Goal: Transaction & Acquisition: Book appointment/travel/reservation

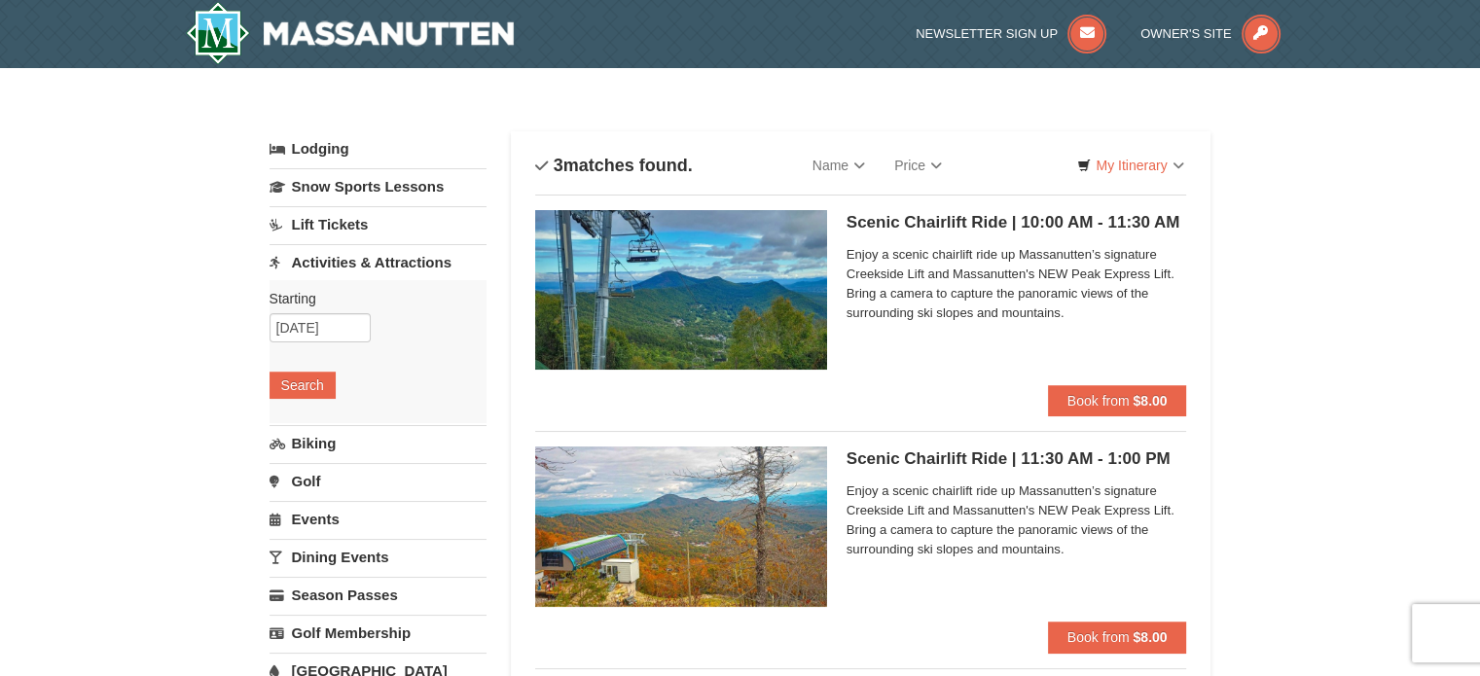
scroll to position [97, 0]
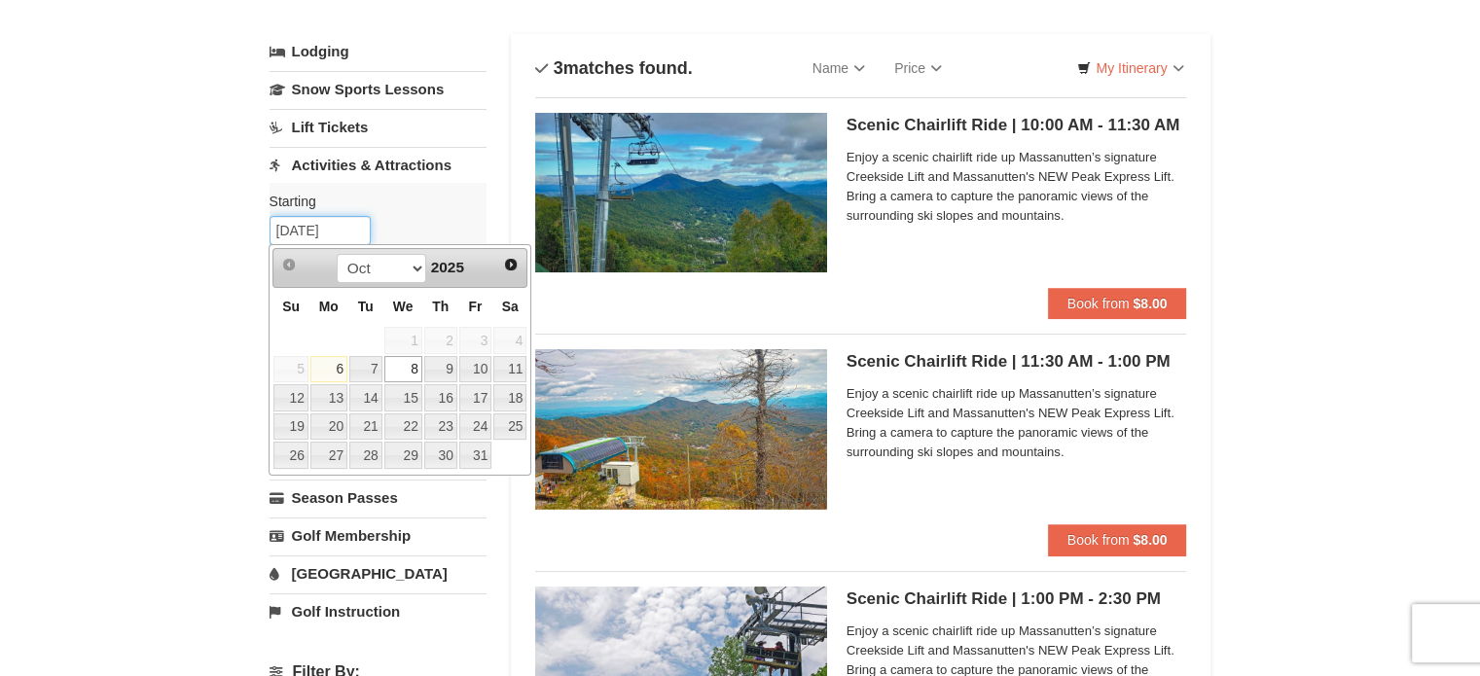
click at [343, 226] on input "[DATE]" at bounding box center [320, 230] width 101 height 29
click at [479, 373] on link "10" at bounding box center [475, 369] width 33 height 27
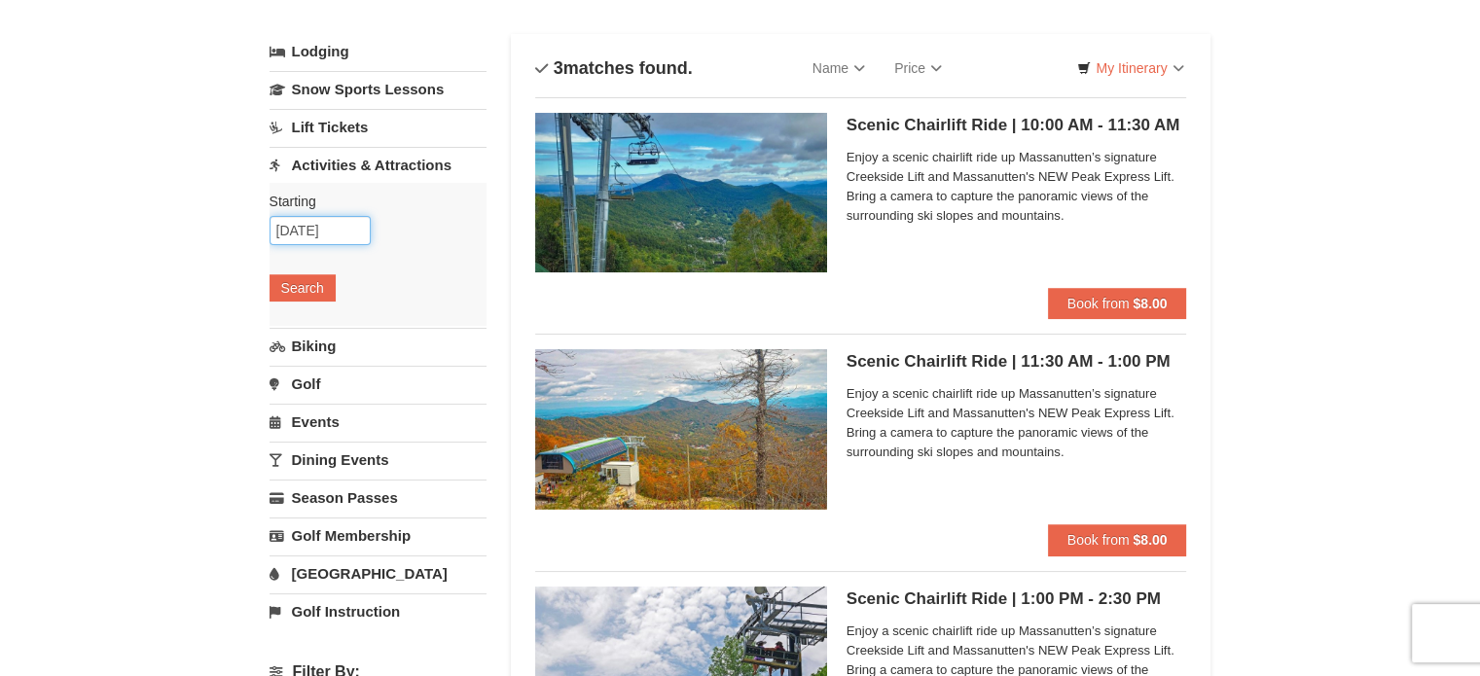
click at [339, 224] on input "10/10/2025" at bounding box center [320, 230] width 101 height 29
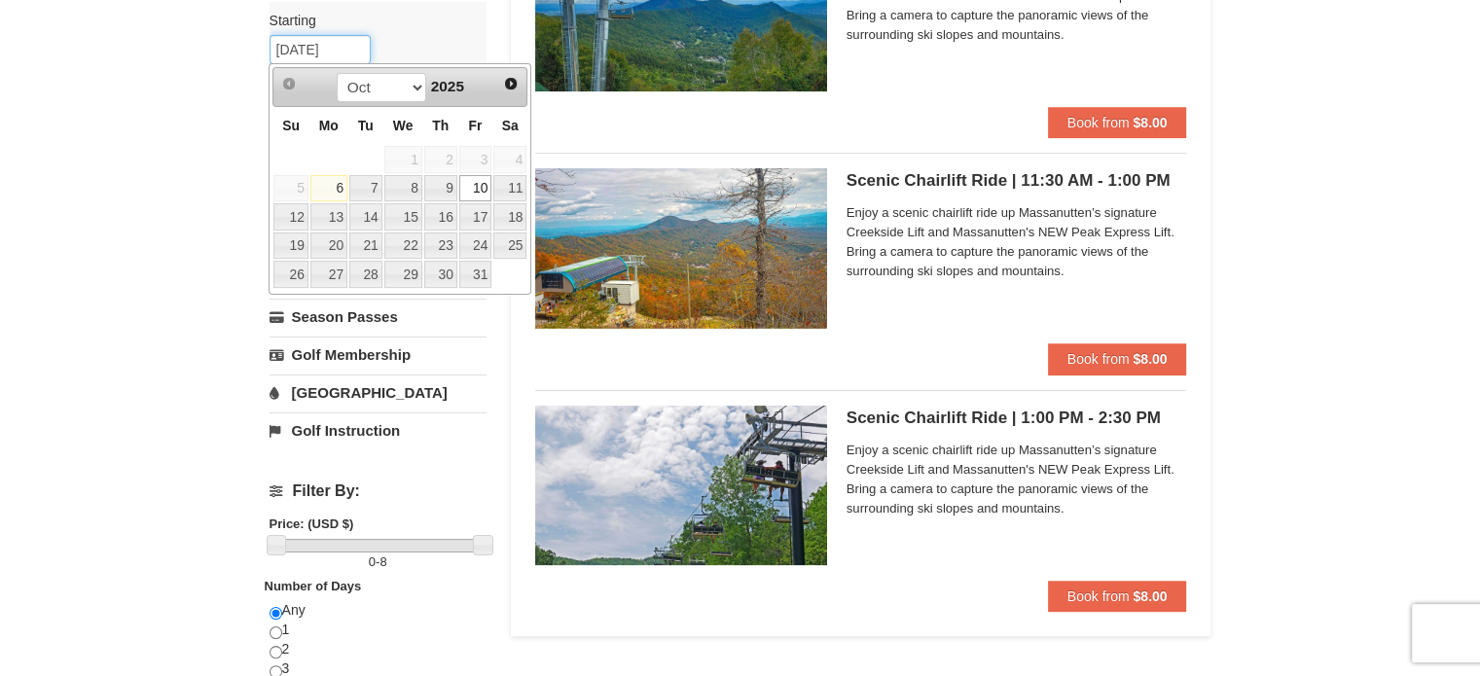
scroll to position [195, 0]
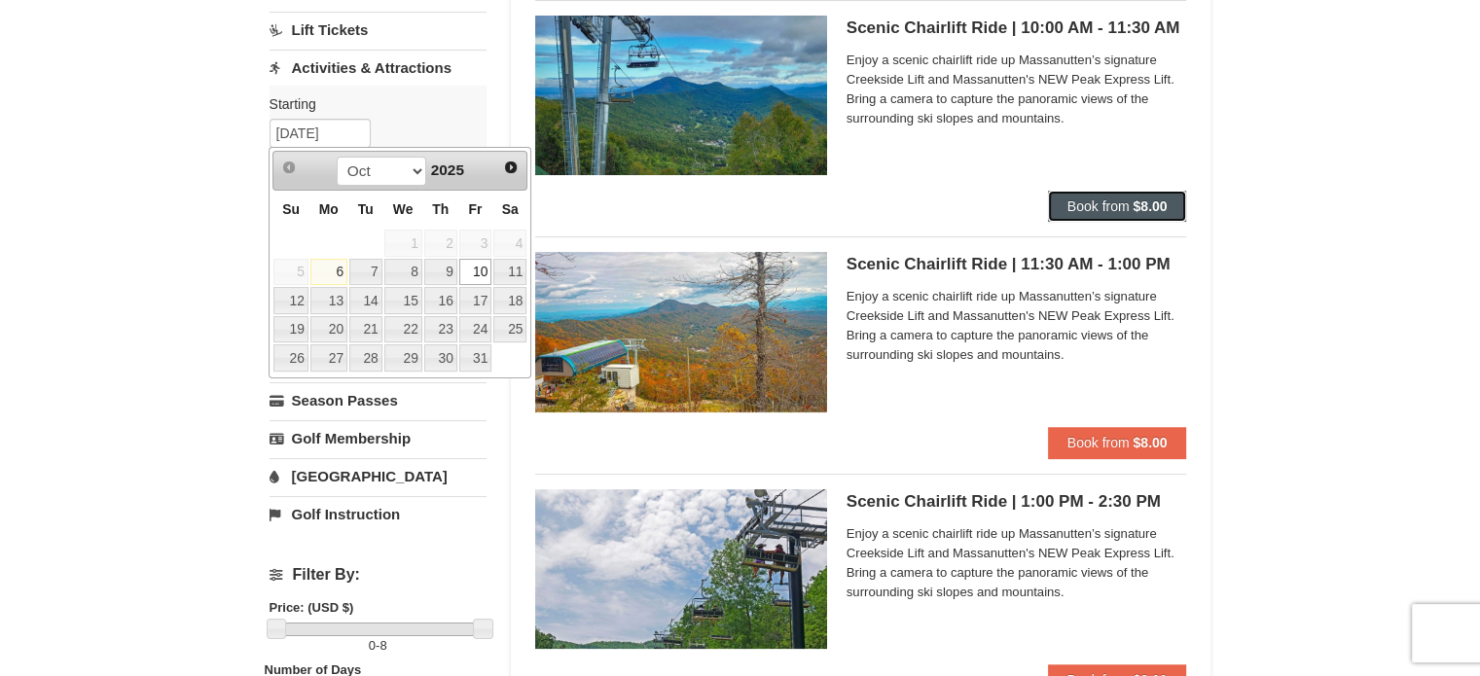
click at [1141, 202] on strong "$8.00" at bounding box center [1150, 207] width 34 height 16
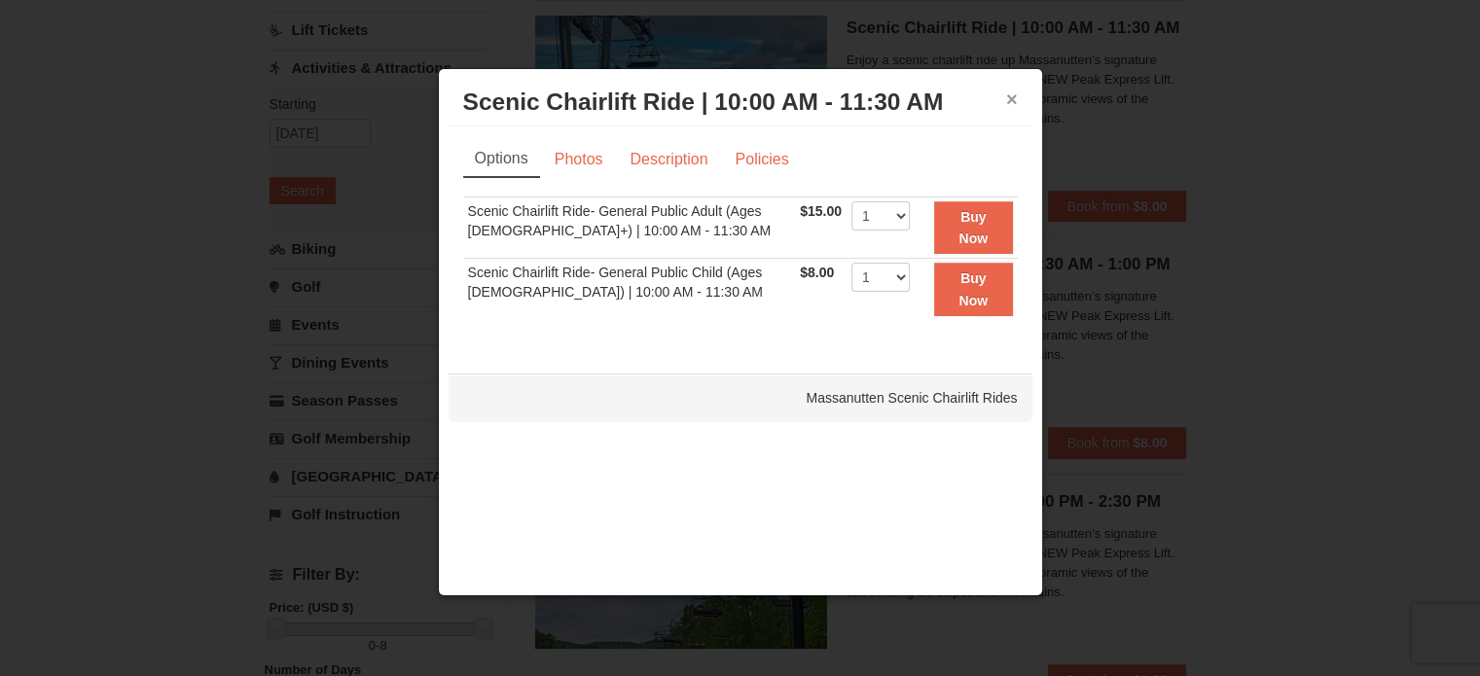
click at [1012, 96] on button "×" at bounding box center [1012, 99] width 12 height 19
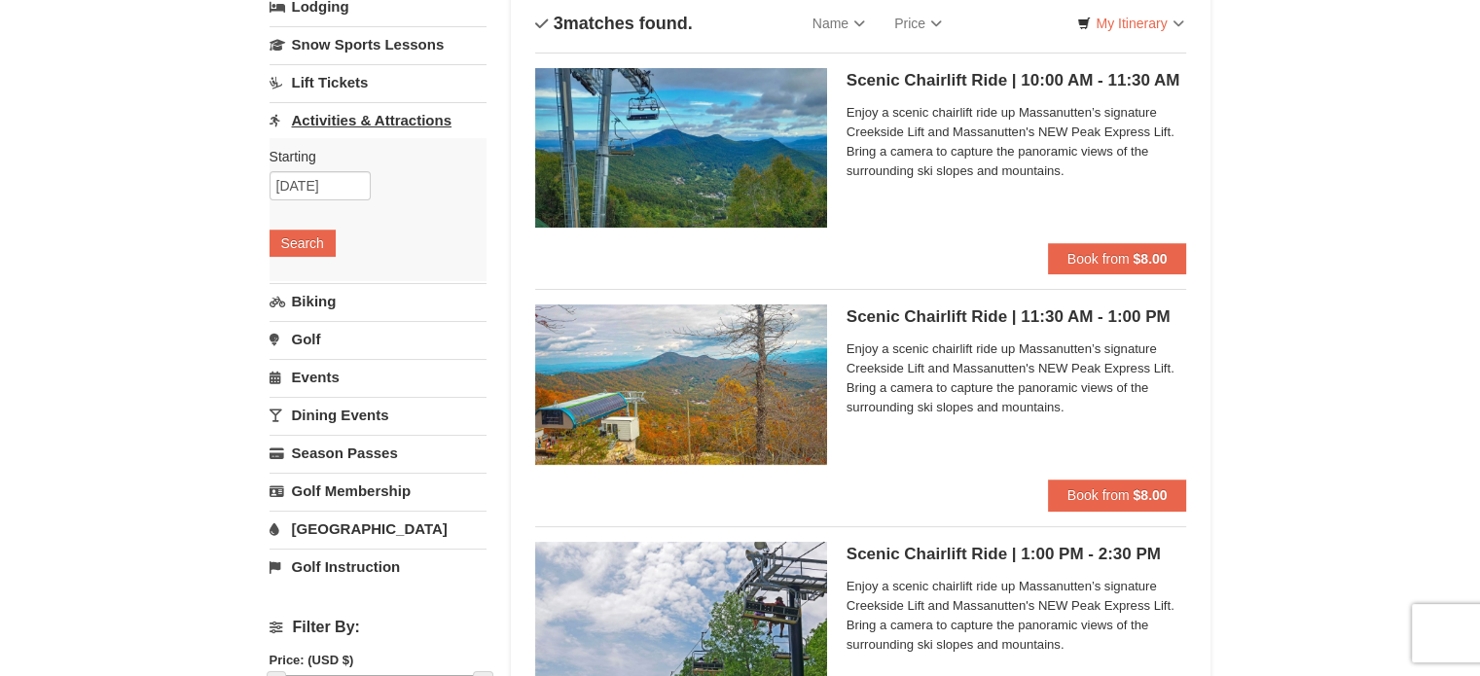
scroll to position [97, 0]
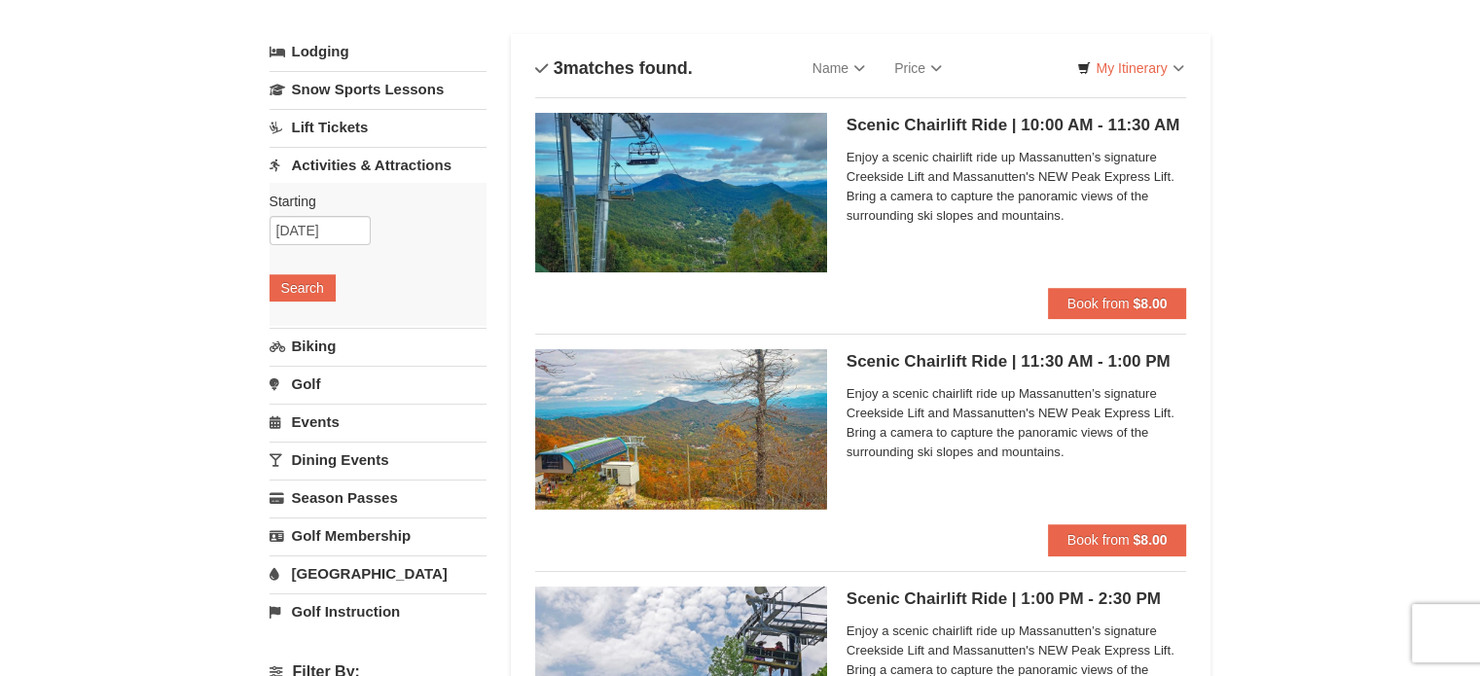
drag, startPoint x: 330, startPoint y: 206, endPoint x: 333, endPoint y: 221, distance: 14.9
click at [332, 217] on div "Starting Please format dates MM/DD/YYYY Please format dates MM/DD/YYYY 10/10/20…" at bounding box center [378, 254] width 217 height 143
click at [357, 228] on input "10/10/2025" at bounding box center [320, 230] width 101 height 29
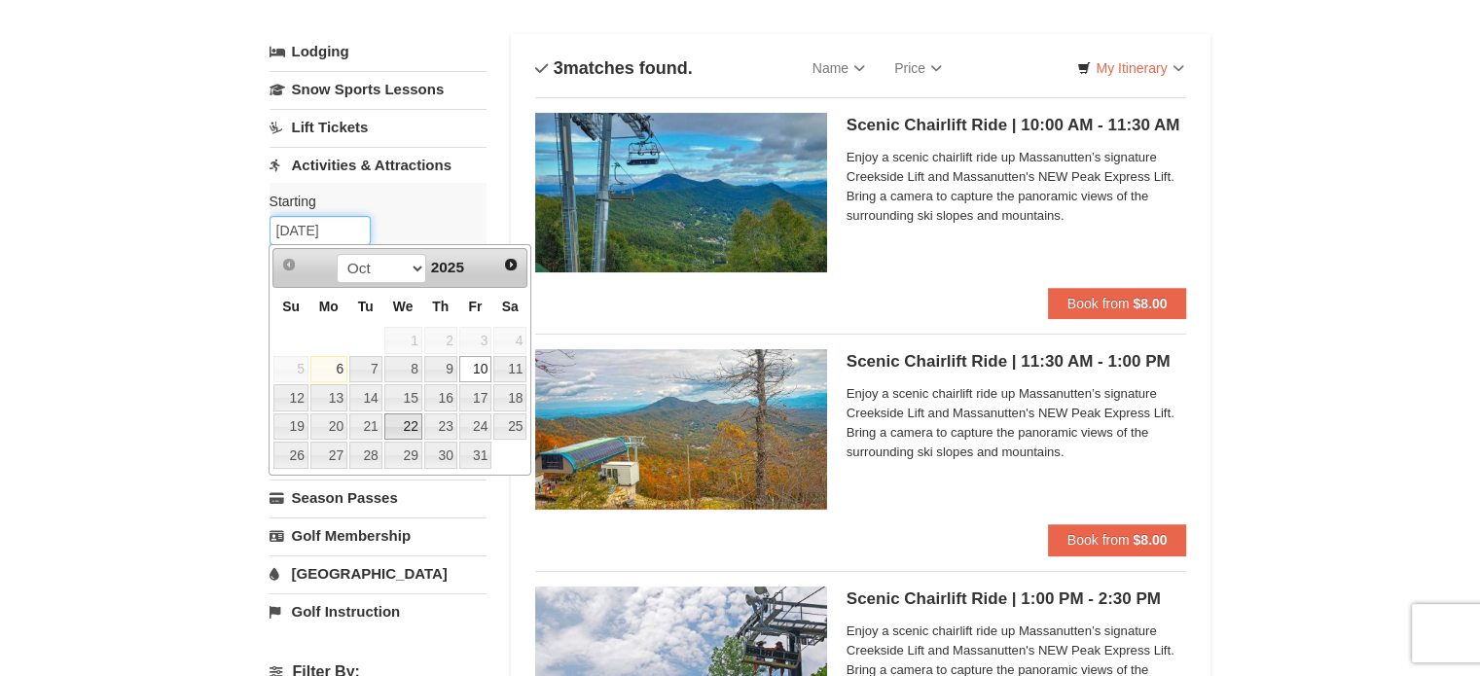
scroll to position [195, 0]
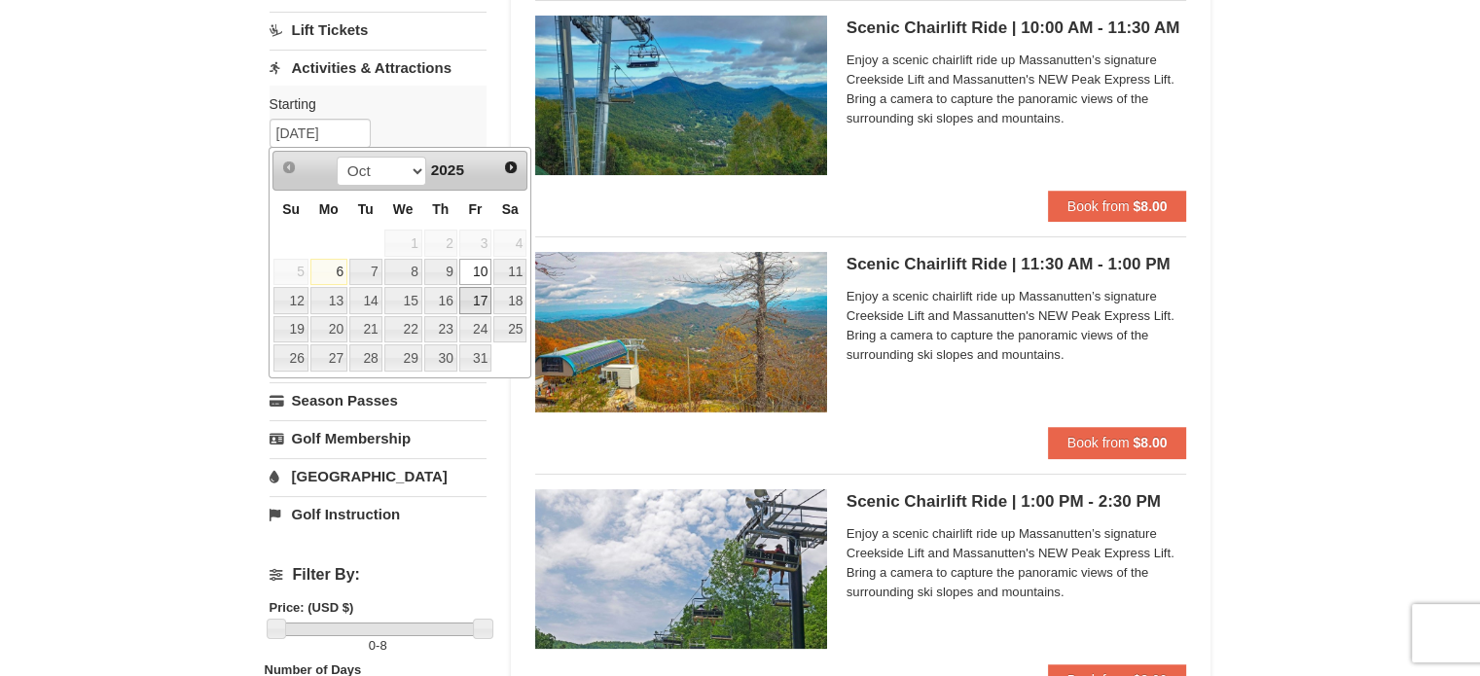
click at [475, 295] on link "17" at bounding box center [475, 300] width 33 height 27
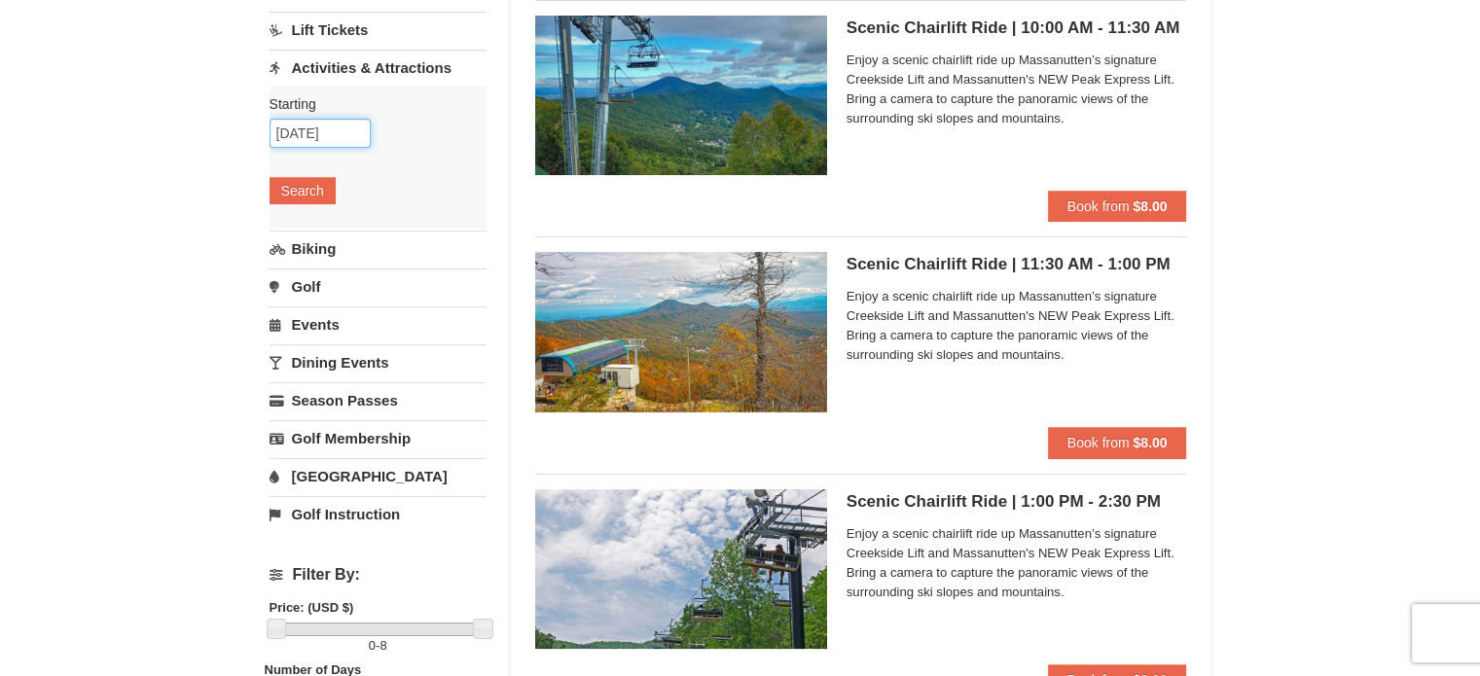
click at [353, 135] on input "10/17/2025" at bounding box center [320, 133] width 101 height 29
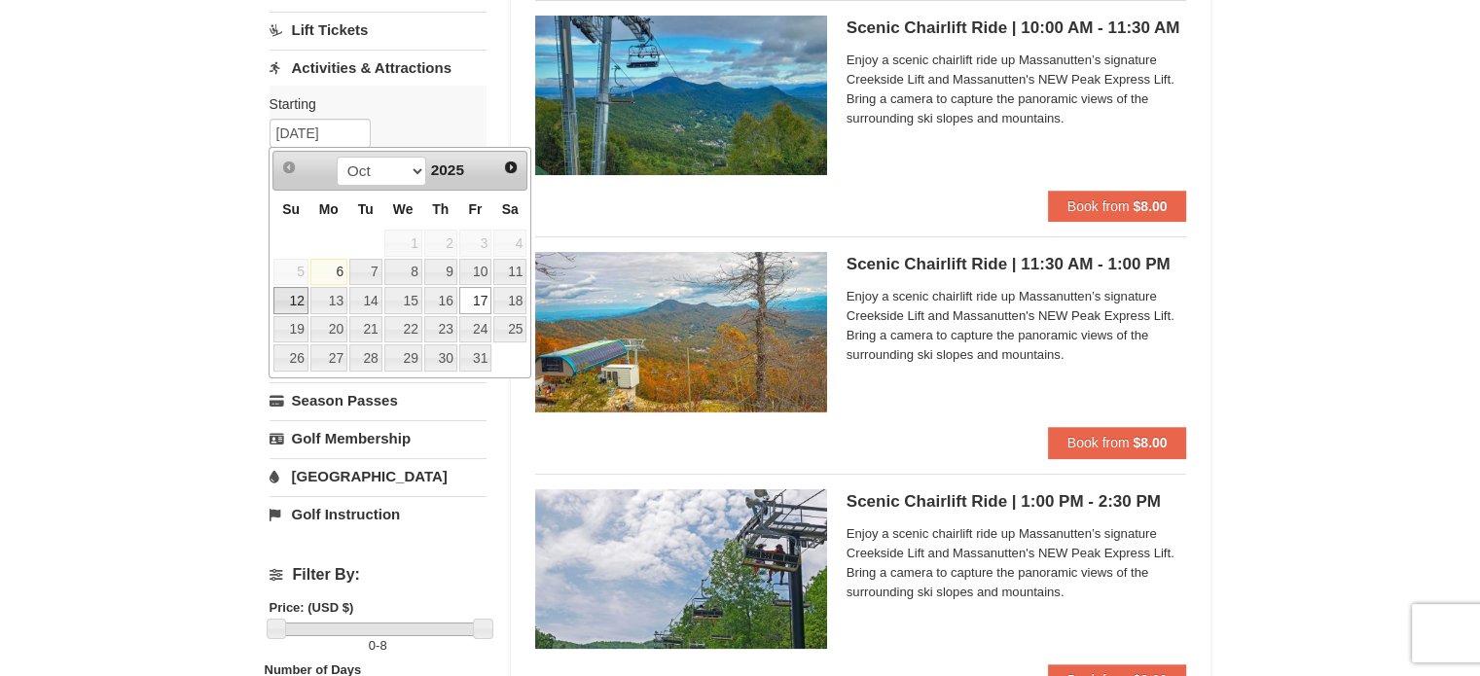
click at [296, 289] on link "12" at bounding box center [290, 300] width 34 height 27
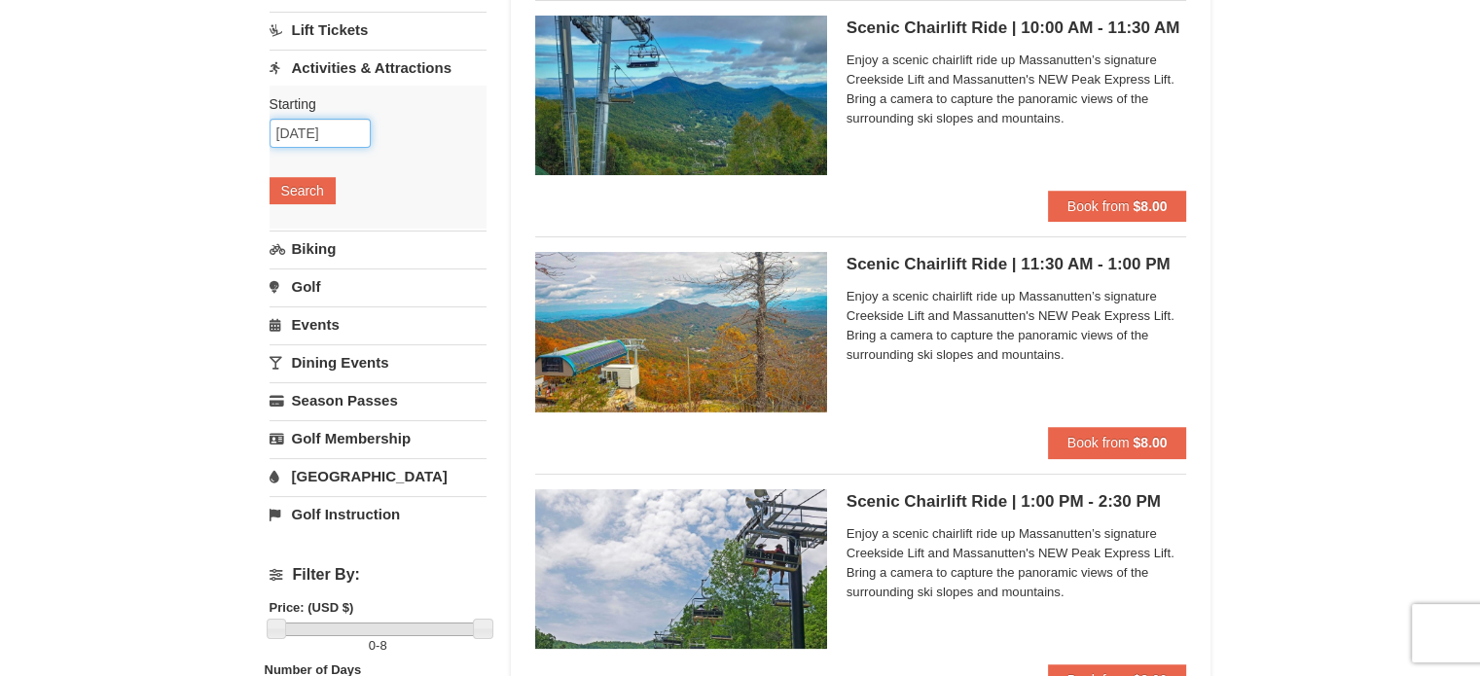
click at [295, 122] on input "10/12/2025" at bounding box center [320, 133] width 101 height 29
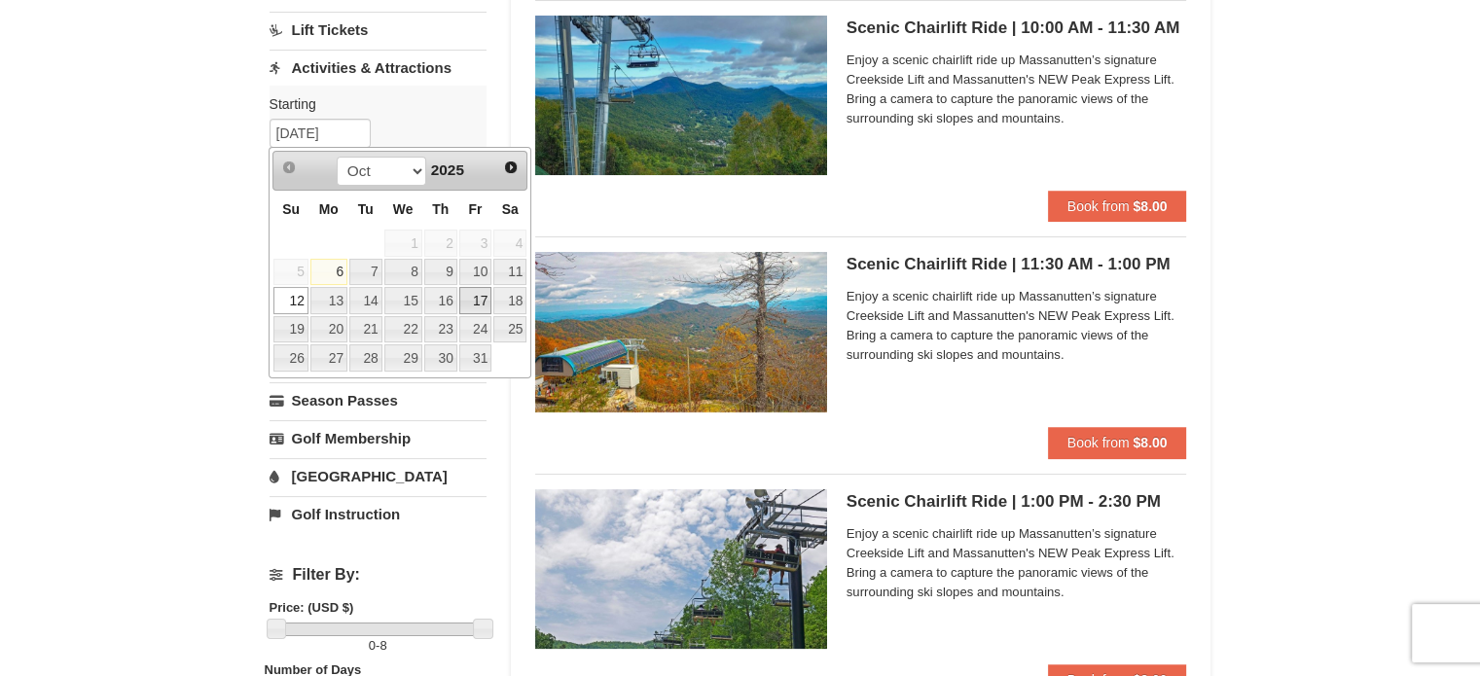
click at [482, 294] on link "17" at bounding box center [475, 300] width 33 height 27
type input "10/17/2025"
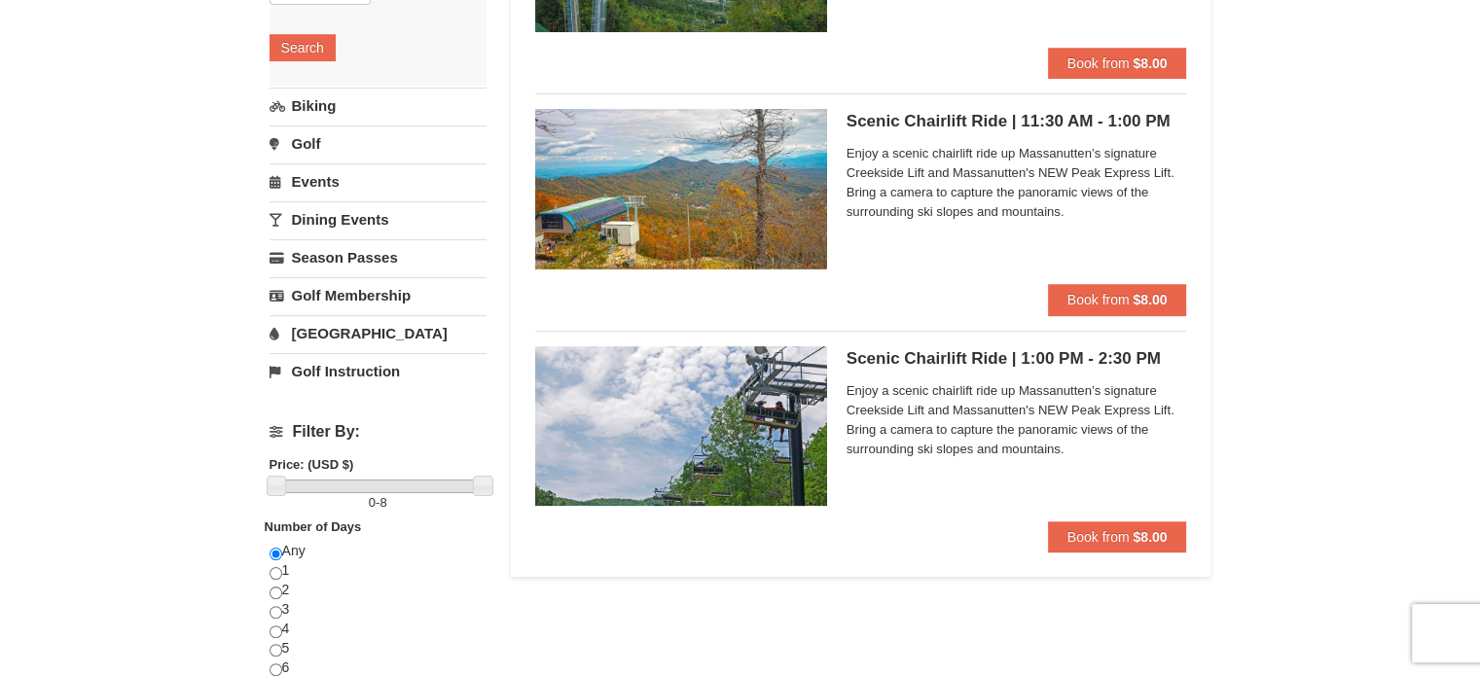
scroll to position [389, 0]
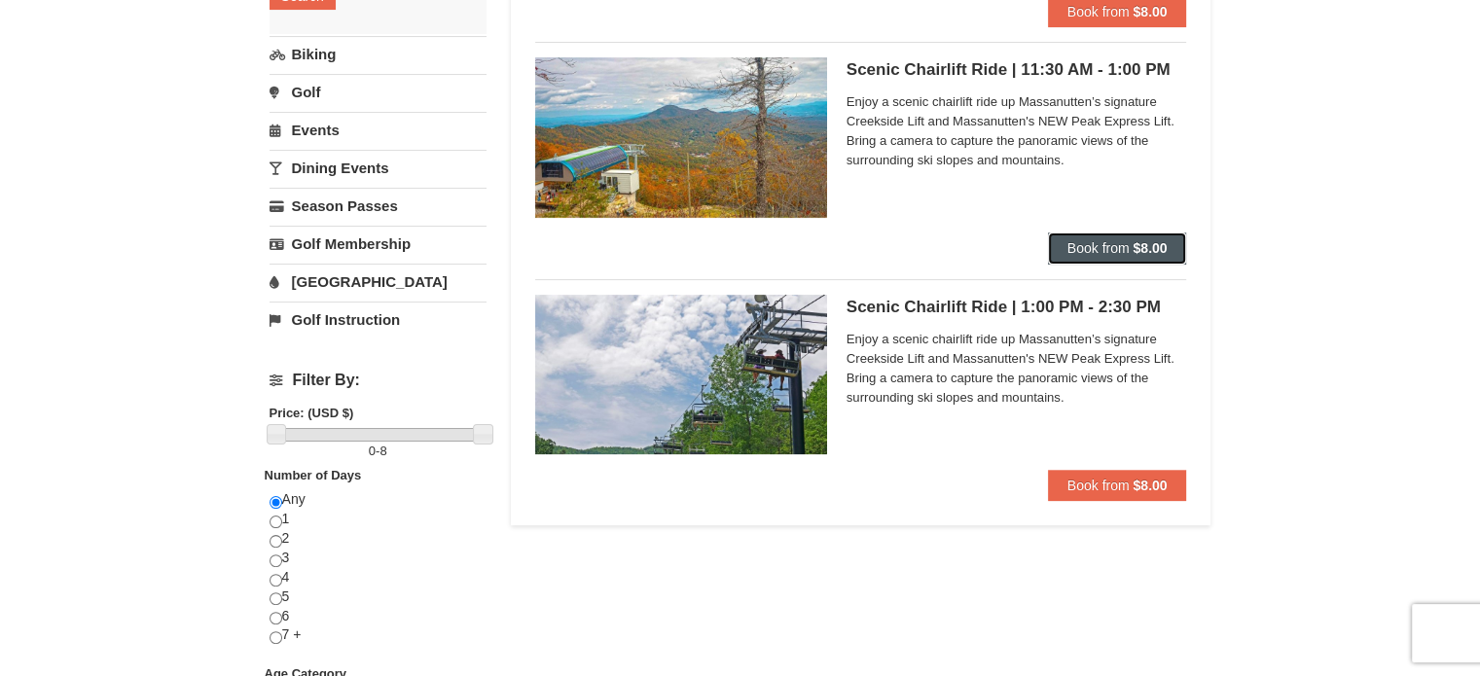
click at [1120, 245] on span "Book from" at bounding box center [1099, 248] width 62 height 16
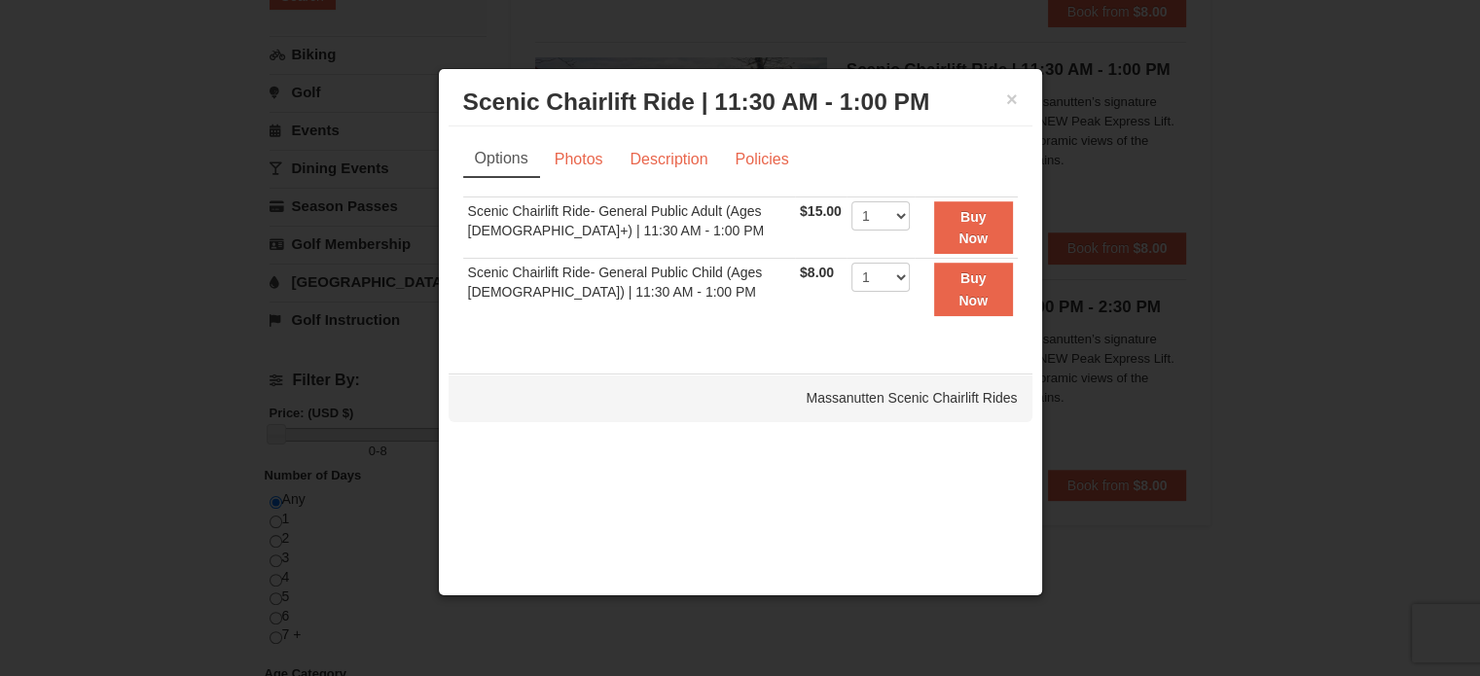
click at [1103, 105] on div at bounding box center [740, 338] width 1480 height 676
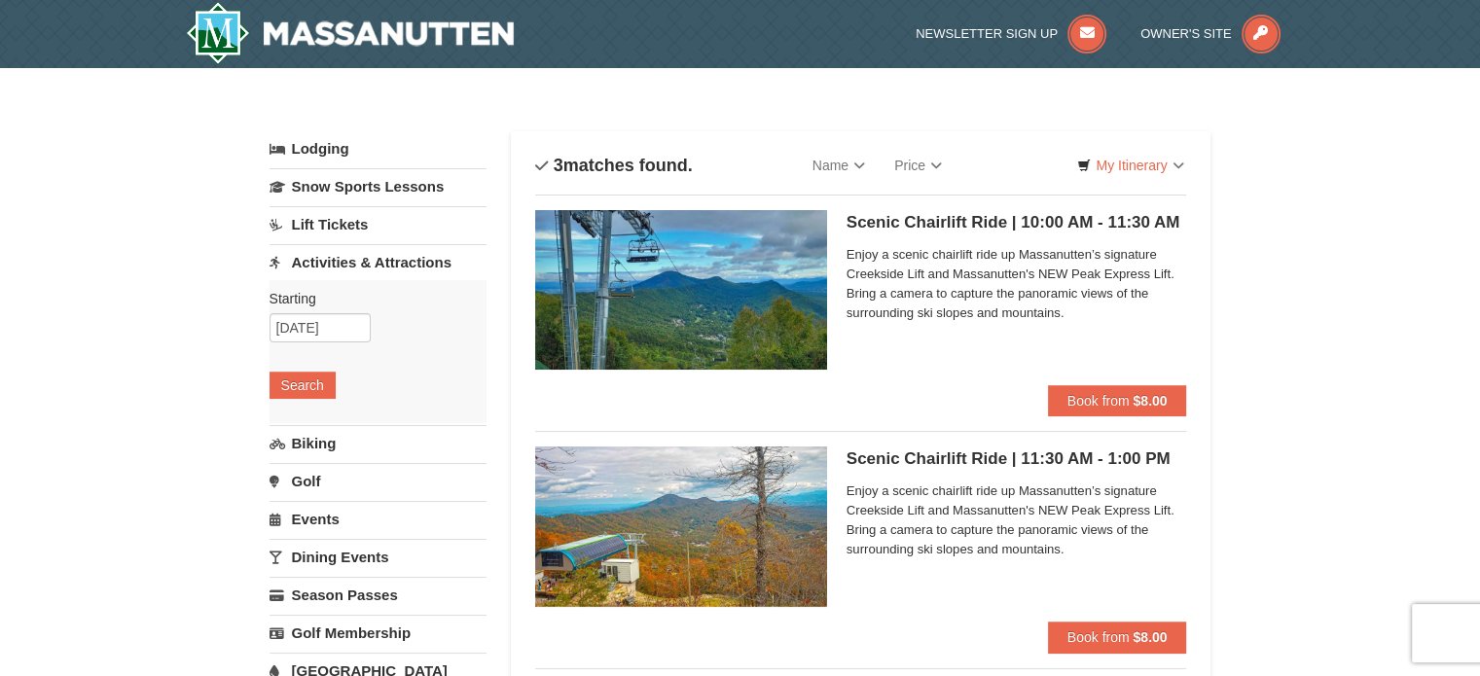
scroll to position [195, 0]
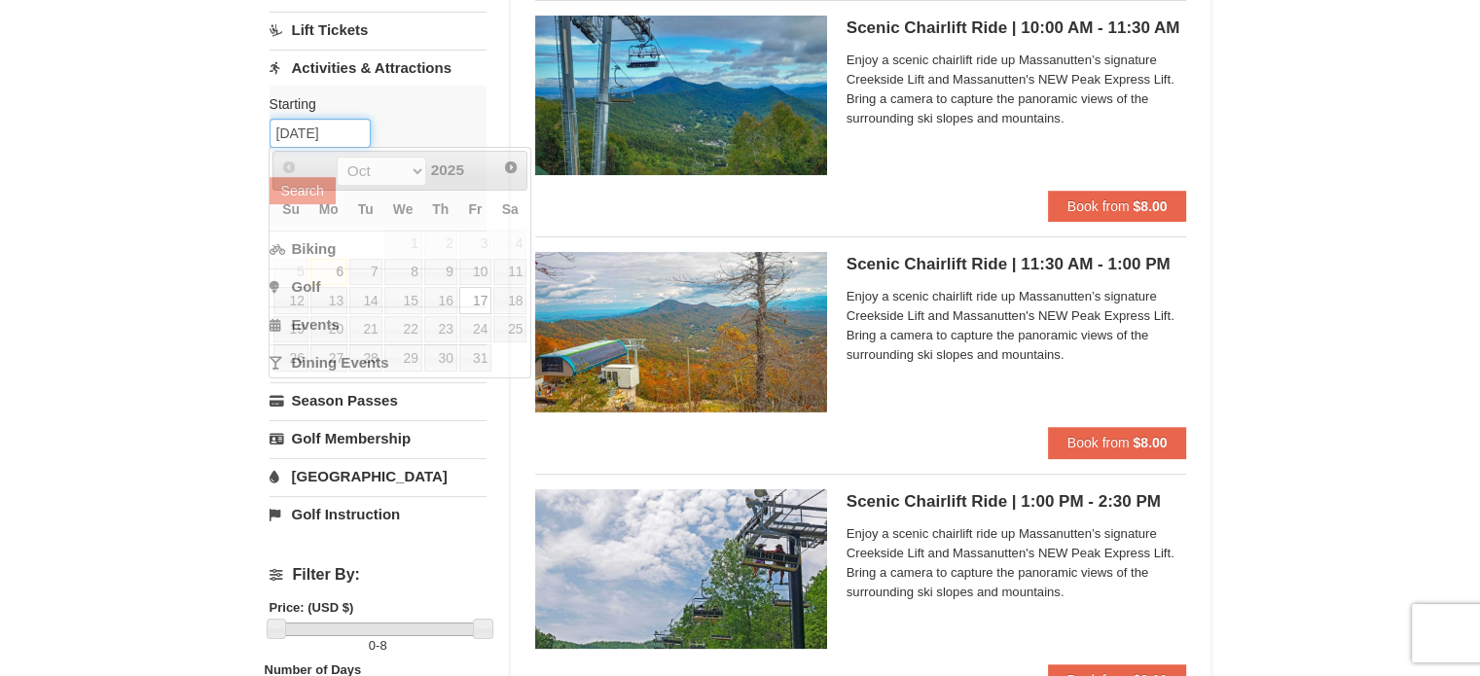
click at [336, 123] on input "10/17/2025" at bounding box center [320, 133] width 101 height 29
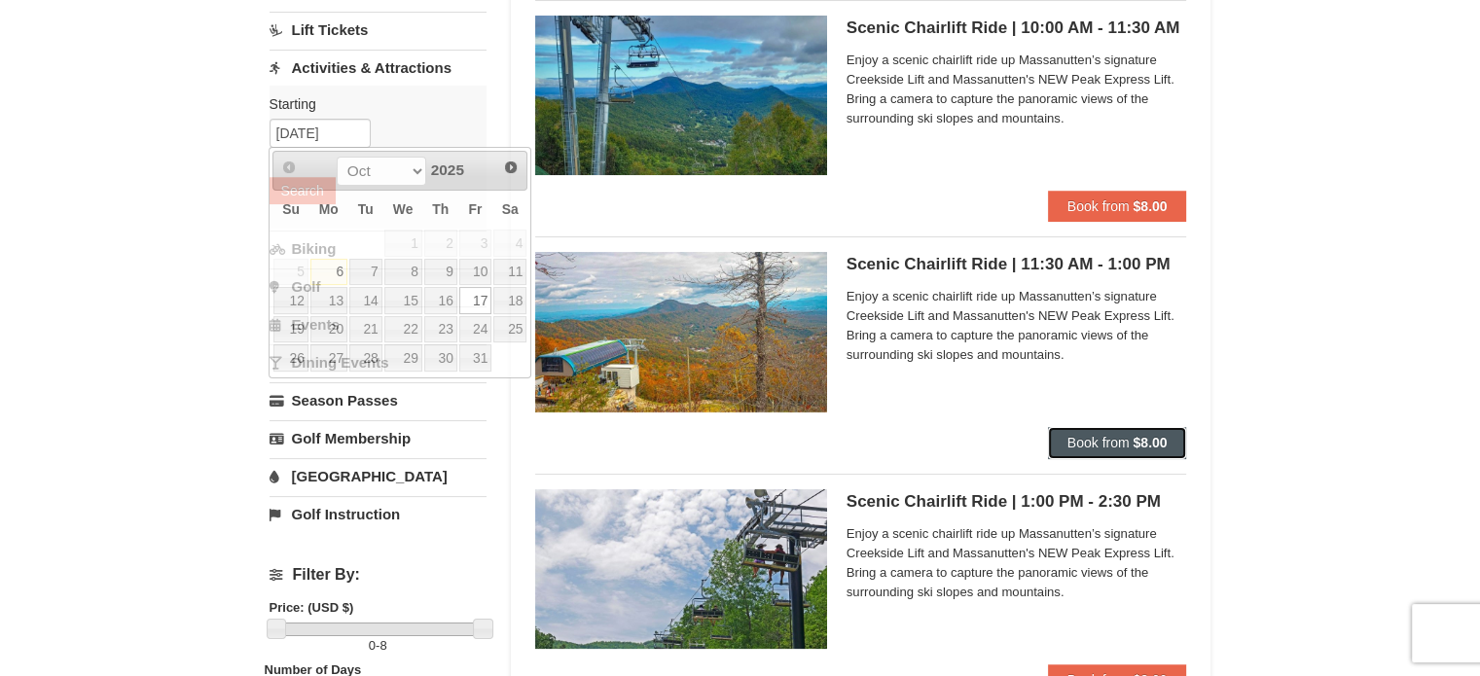
click at [1106, 451] on span "Book from" at bounding box center [1099, 443] width 62 height 16
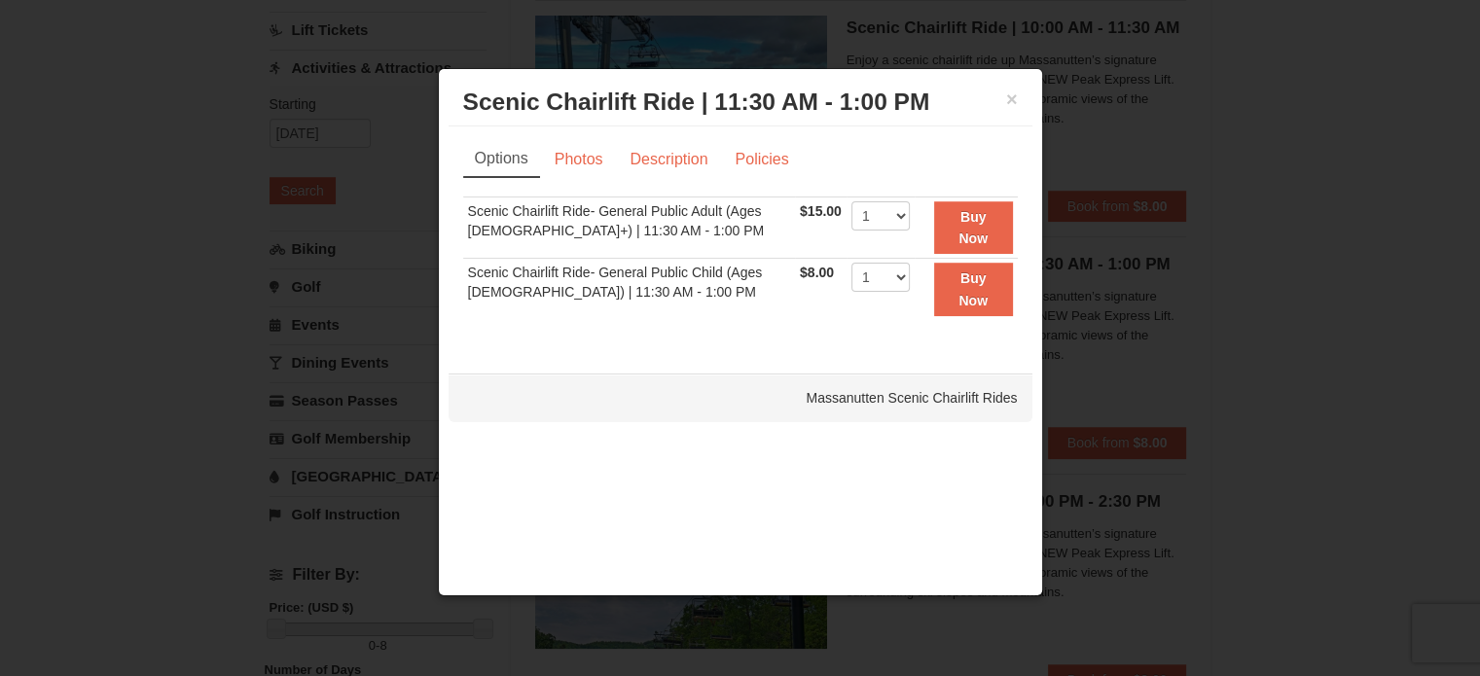
click at [870, 198] on td "1 2 3 4 5 6 7 8 9 10 11 12 13 14 15 16 17 18 19 20 21 22 23 24 25" at bounding box center [881, 228] width 68 height 62
click at [890, 227] on select "1 2 3 4 5 6 7 8 9 10 11 12 13 14 15 16 17 18 19 20 21 22" at bounding box center [881, 215] width 58 height 29
select select "2"
click at [852, 201] on select "1 2 3 4 5 6 7 8 9 10 11 12 13 14 15 16 17 18 19 20 21 22" at bounding box center [881, 215] width 58 height 29
click at [959, 231] on strong "Buy Now" at bounding box center [973, 227] width 29 height 37
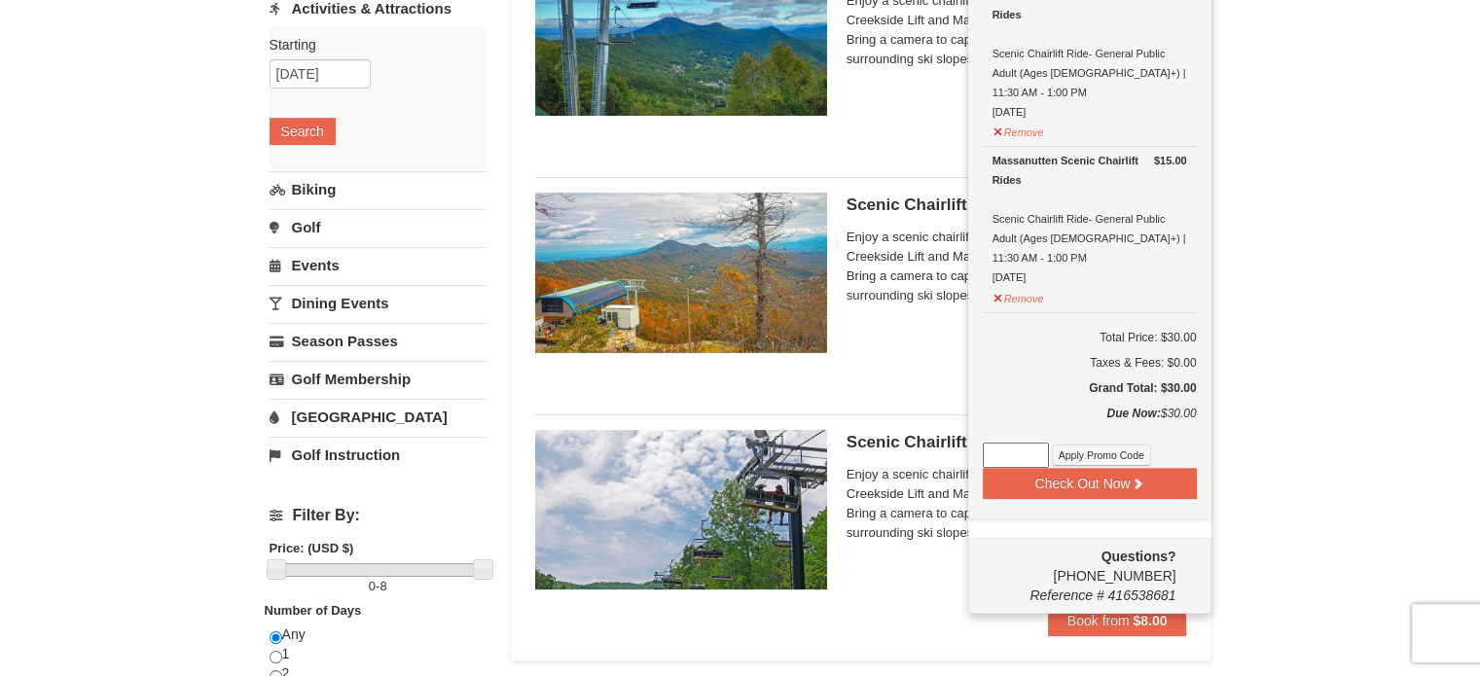
scroll to position [298, 0]
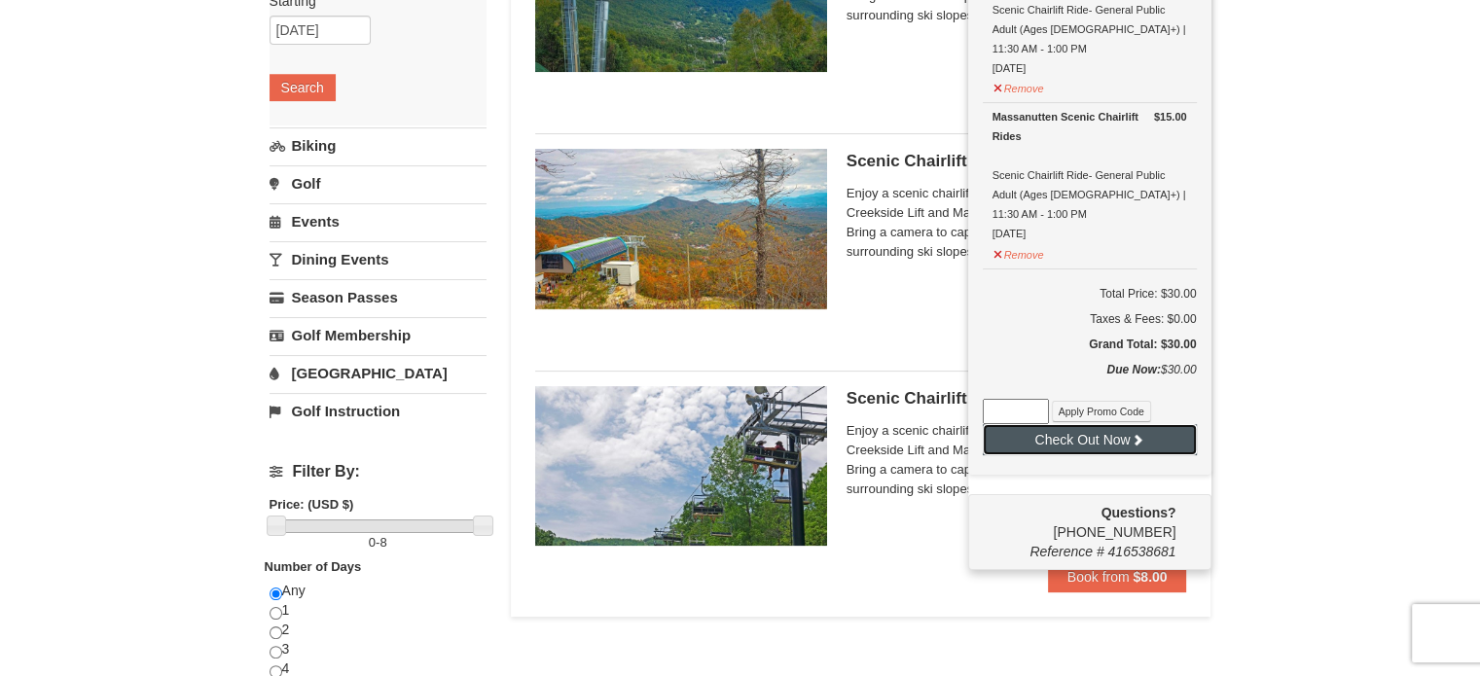
click at [1116, 424] on button "Check Out Now" at bounding box center [1090, 439] width 214 height 31
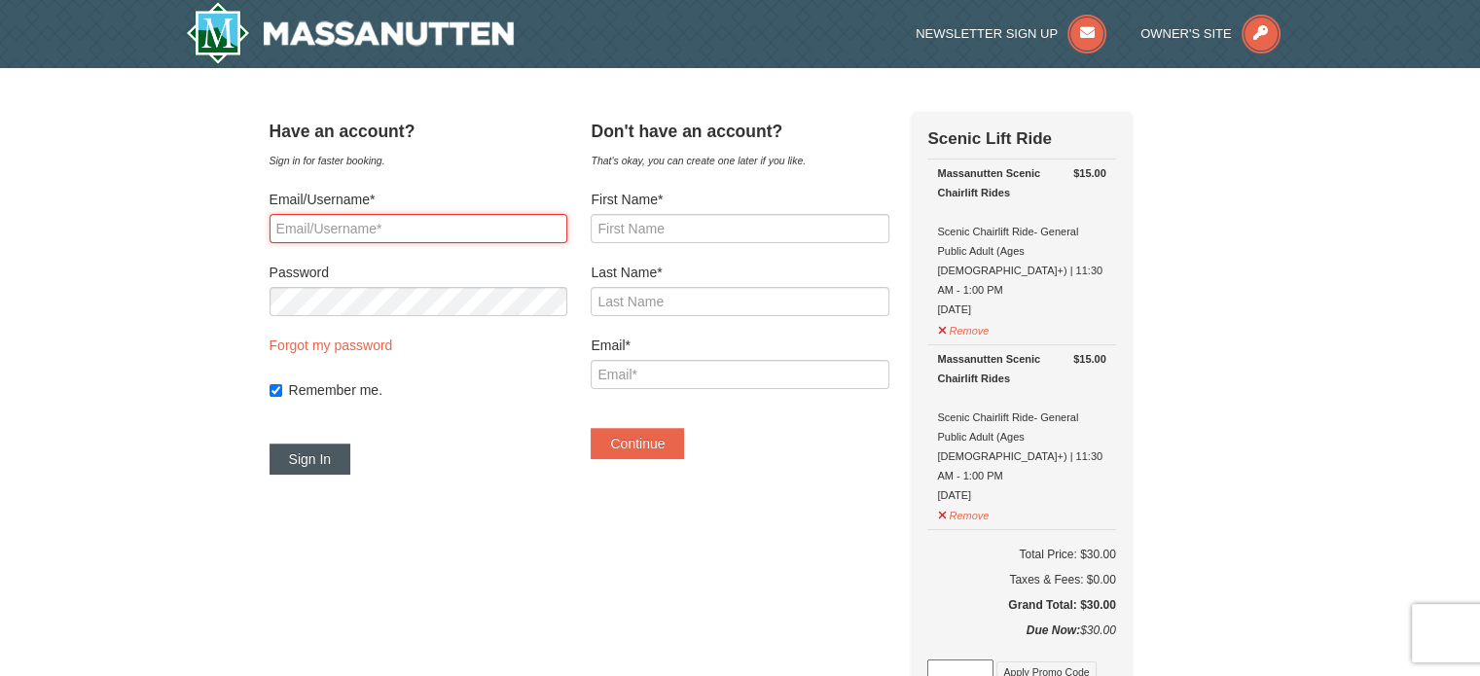
type input "[EMAIL_ADDRESS][DOMAIN_NAME]"
click at [338, 456] on button "Sign In" at bounding box center [311, 459] width 82 height 31
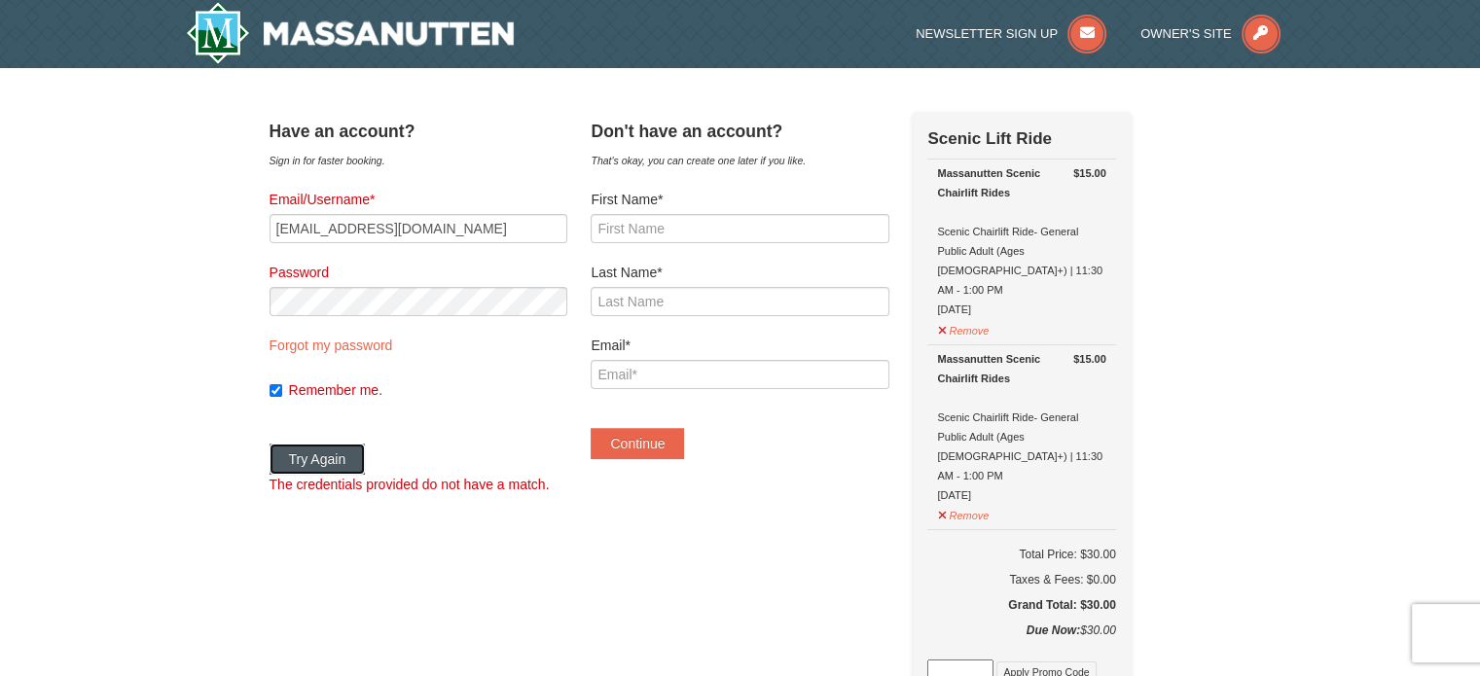
click at [364, 453] on button "Try Again" at bounding box center [318, 459] width 96 height 31
click at [359, 344] on link "Forgot my password" at bounding box center [332, 346] width 124 height 16
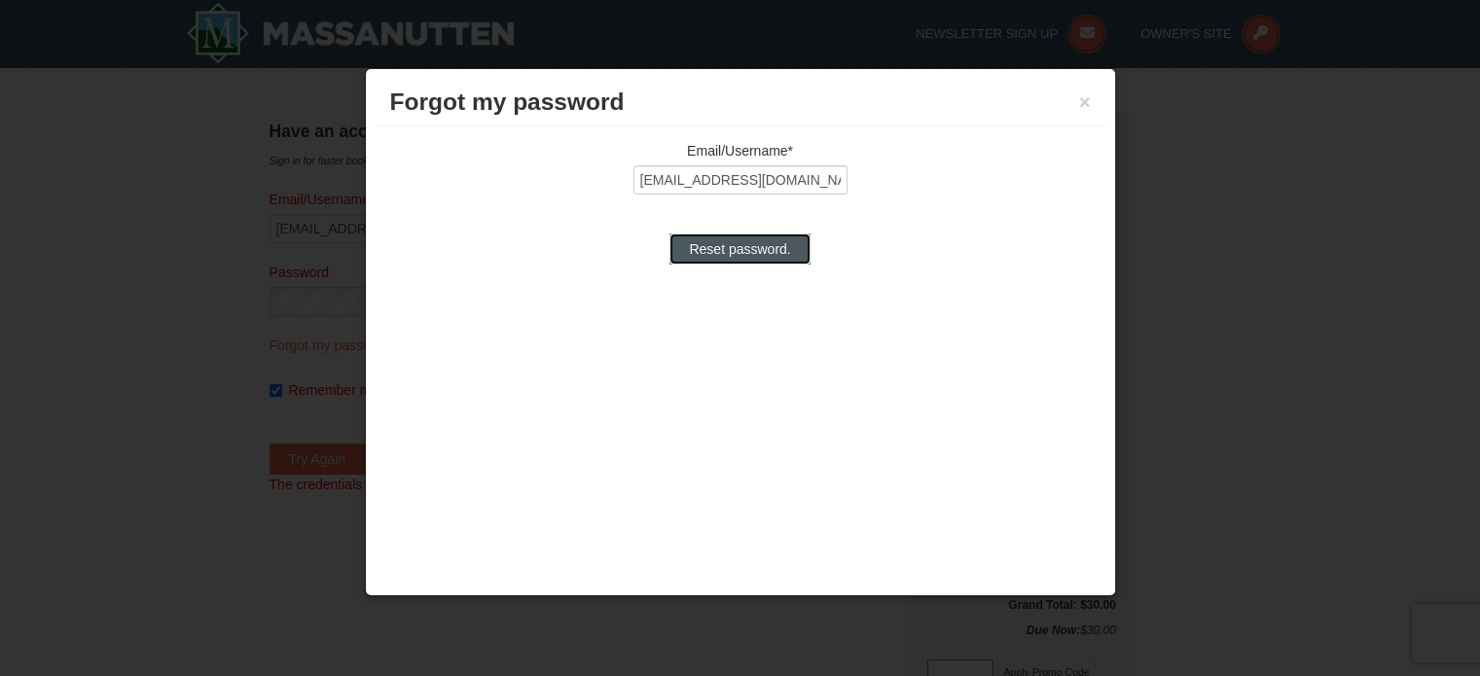
click at [760, 247] on input "Reset password." at bounding box center [740, 249] width 140 height 31
type input "Processing..."
type input "bethatkins77@gmail.com"
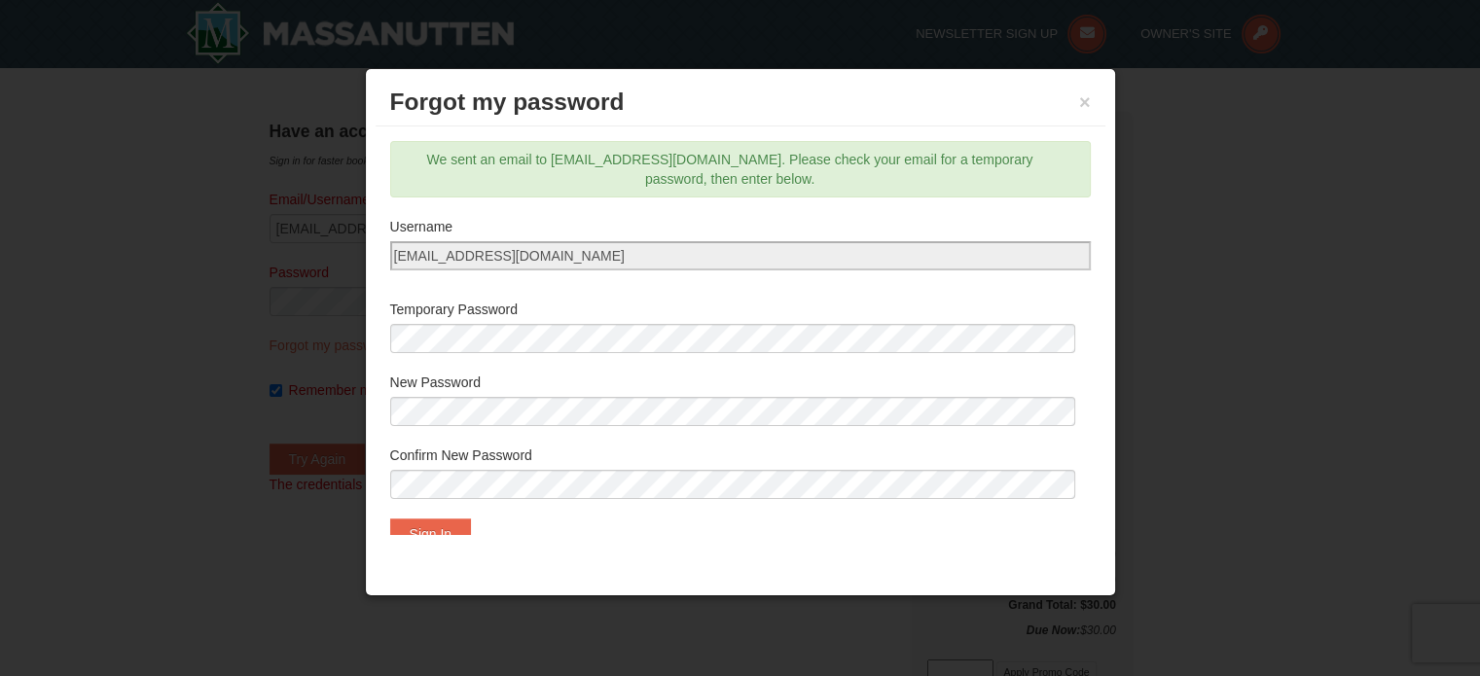
click at [510, 315] on label "Temporary Password" at bounding box center [740, 309] width 701 height 19
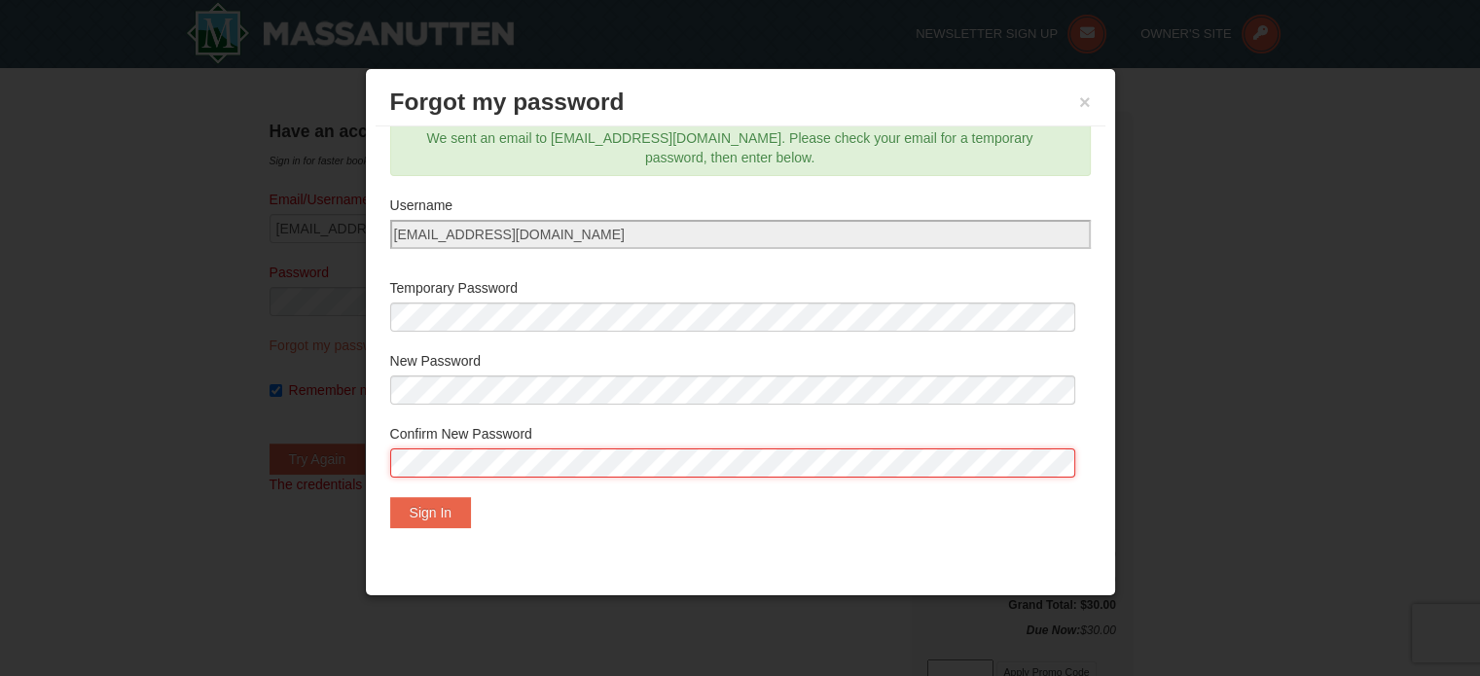
scroll to position [27, 0]
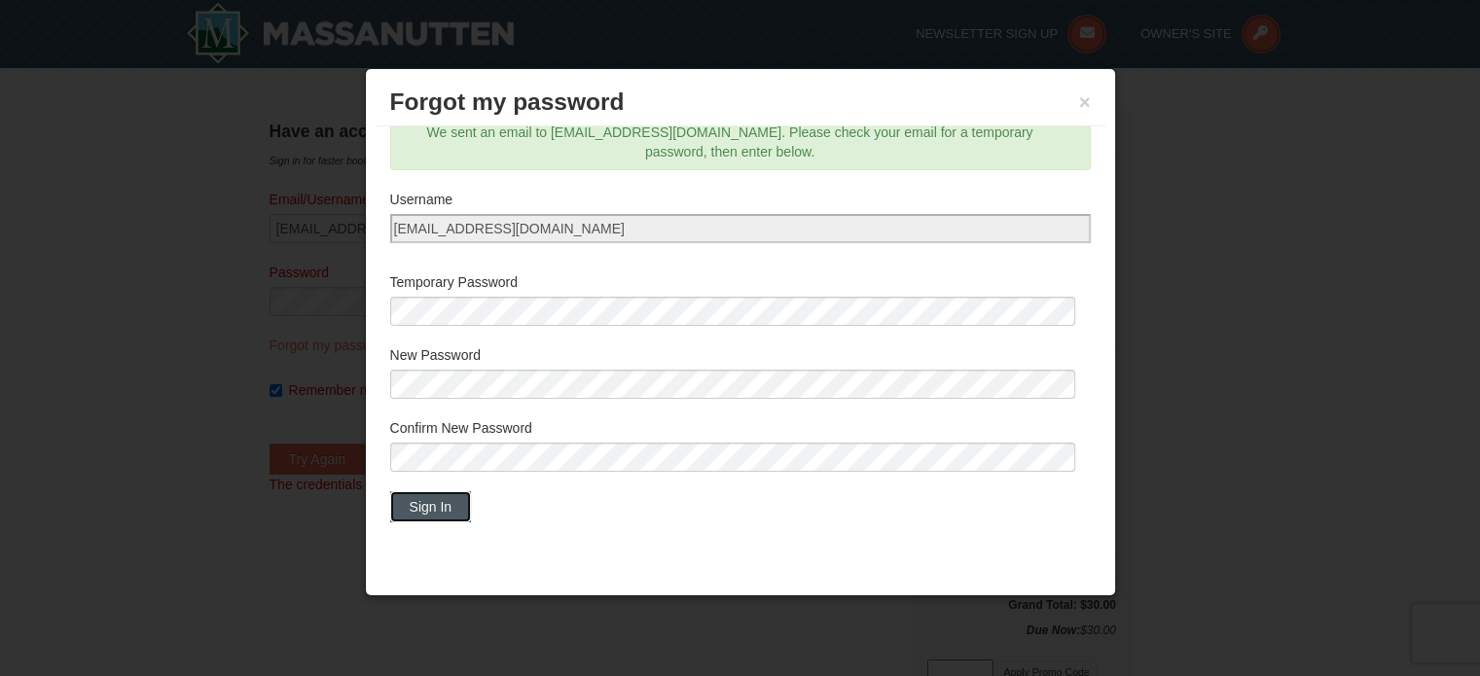
click at [422, 503] on button "Sign In" at bounding box center [431, 506] width 82 height 31
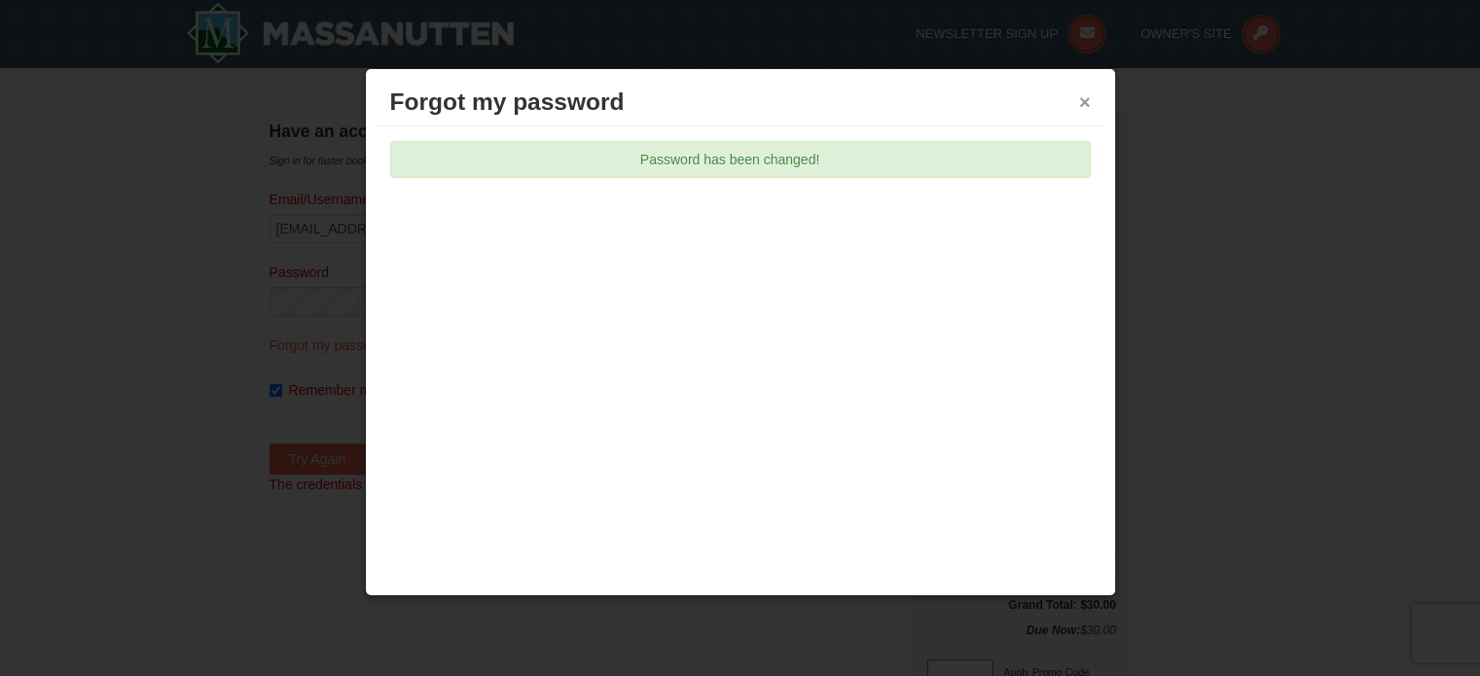
click at [1084, 100] on button "×" at bounding box center [1085, 101] width 12 height 19
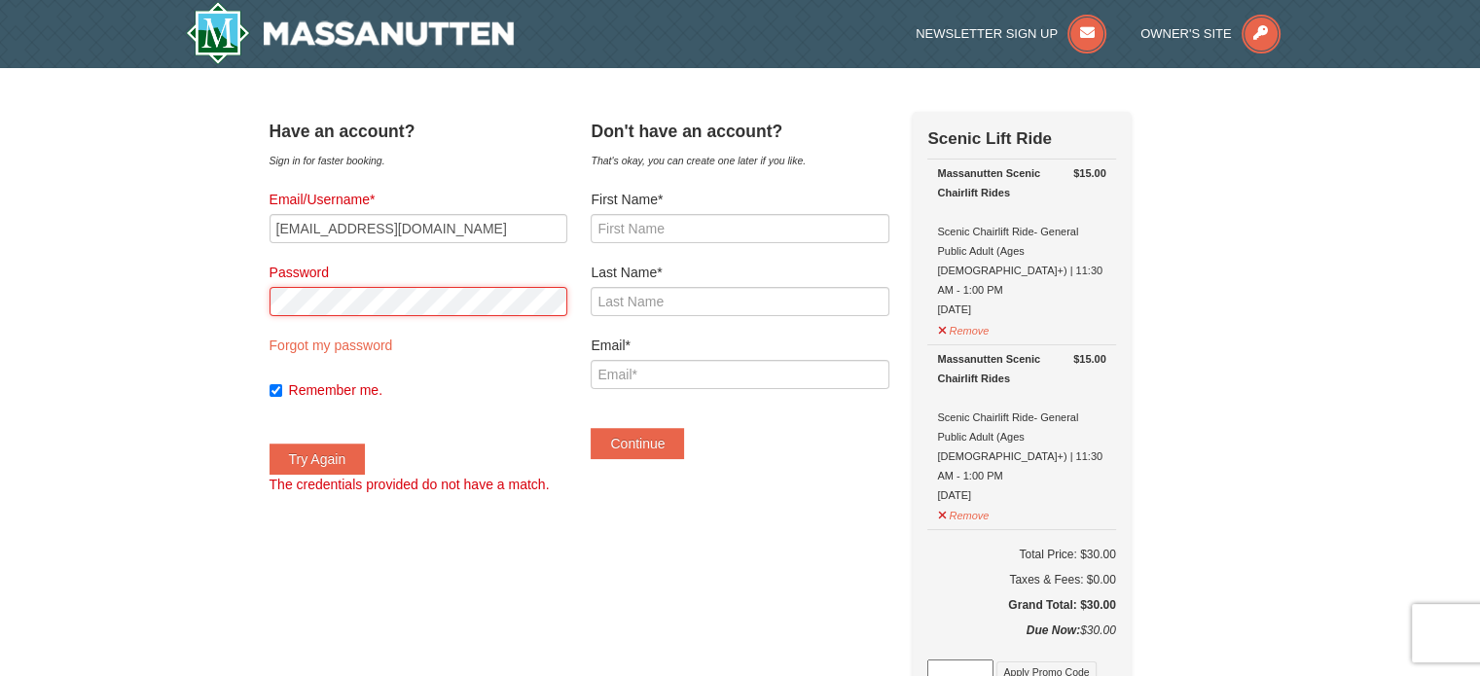
click at [280, 311] on div "Have an account? Sign in for faster booking. Email/Username* bethatkins77@gmail…" at bounding box center [741, 682] width 942 height 1141
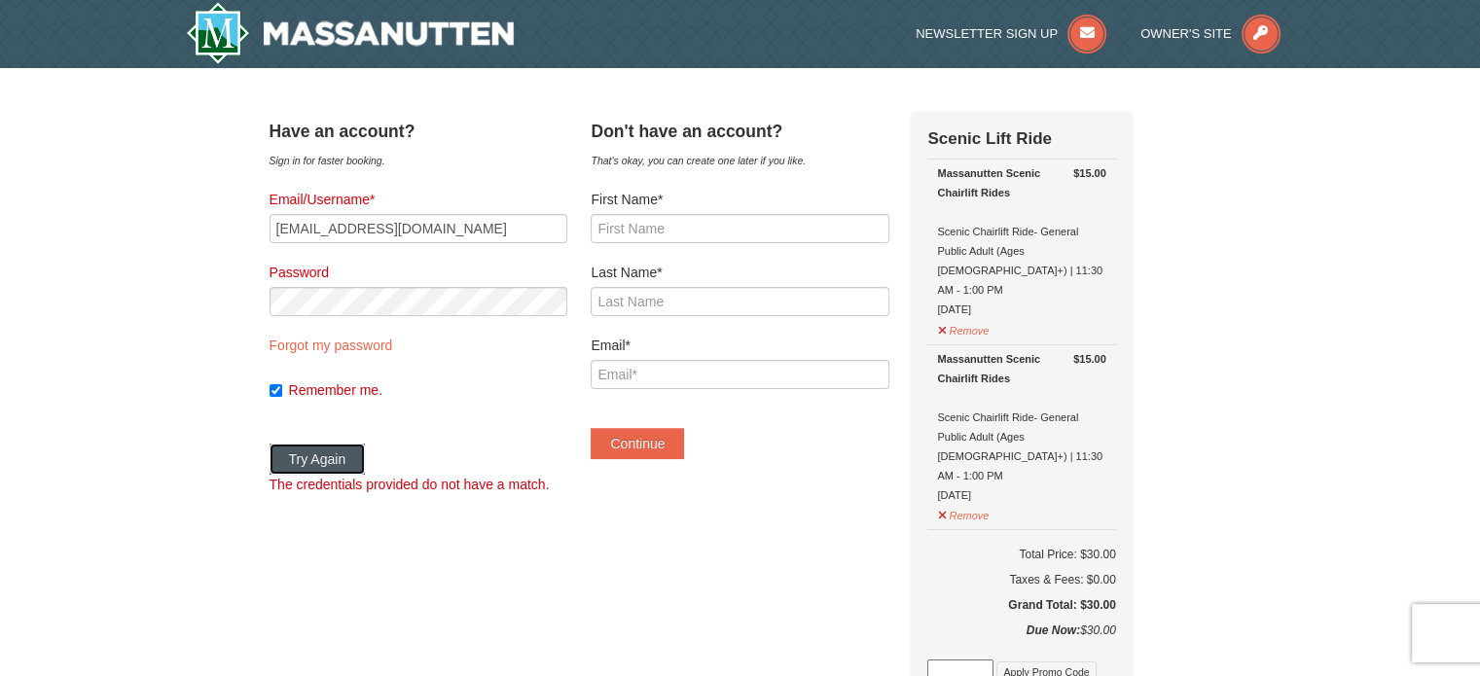
click at [353, 463] on button "Try Again" at bounding box center [318, 459] width 96 height 31
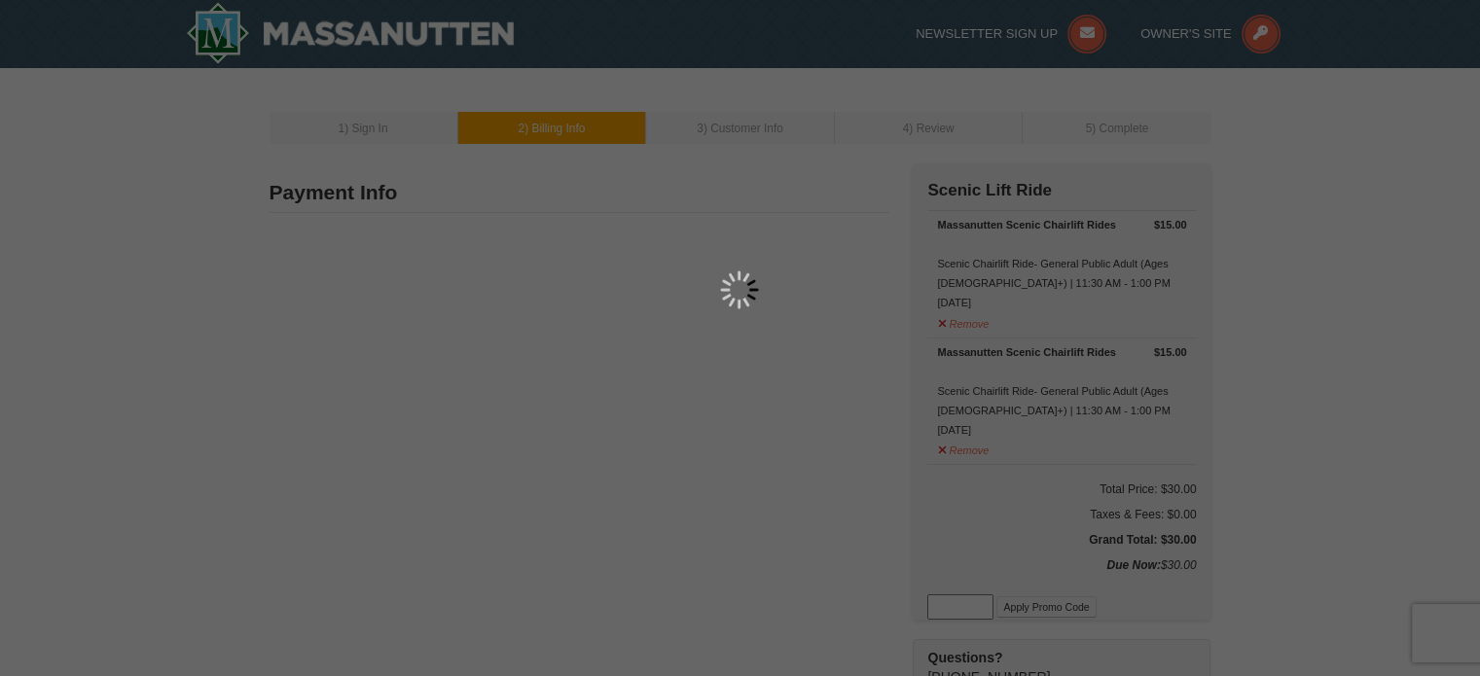
type input "Beverly Atkins"
type input "717 Broadhead School Road"
type input "Greenville"
type input "24440"
type input "540"
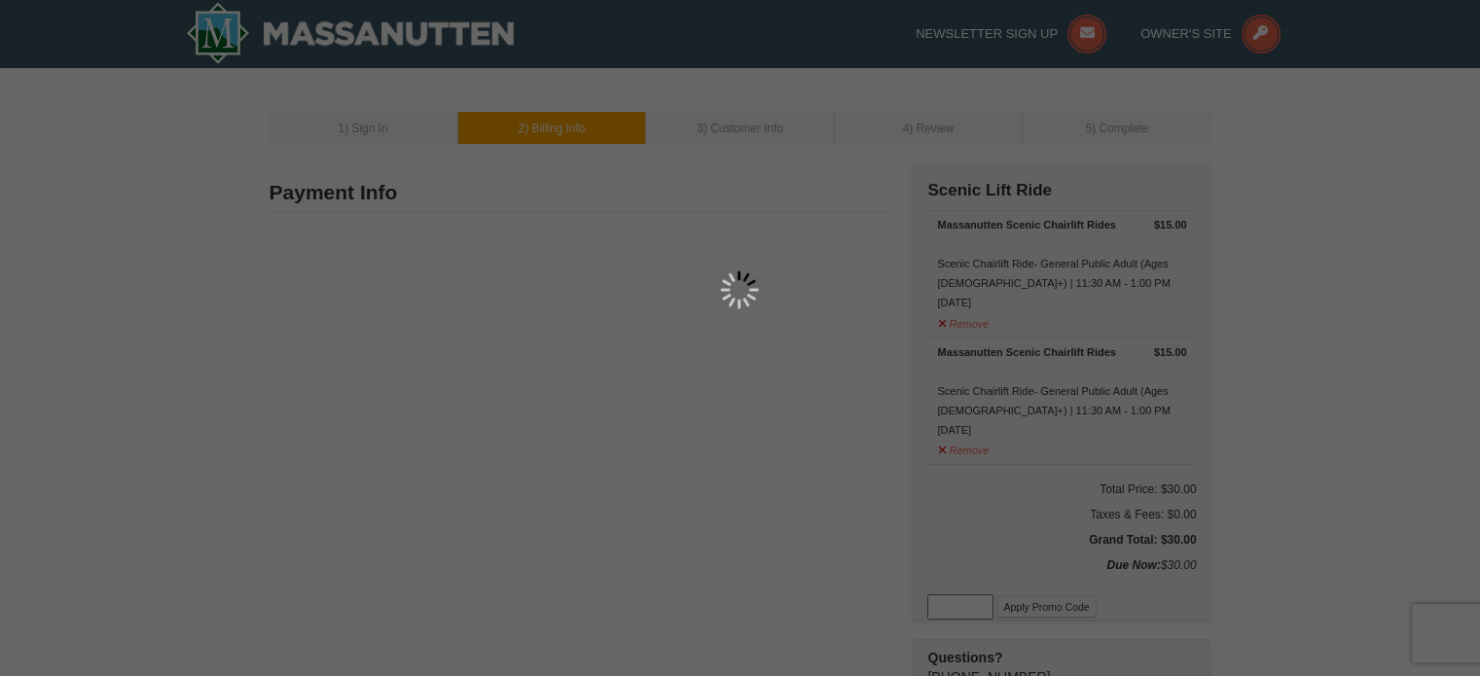
type input "569"
type input "0066"
type input "bethatkins77@gmail.com"
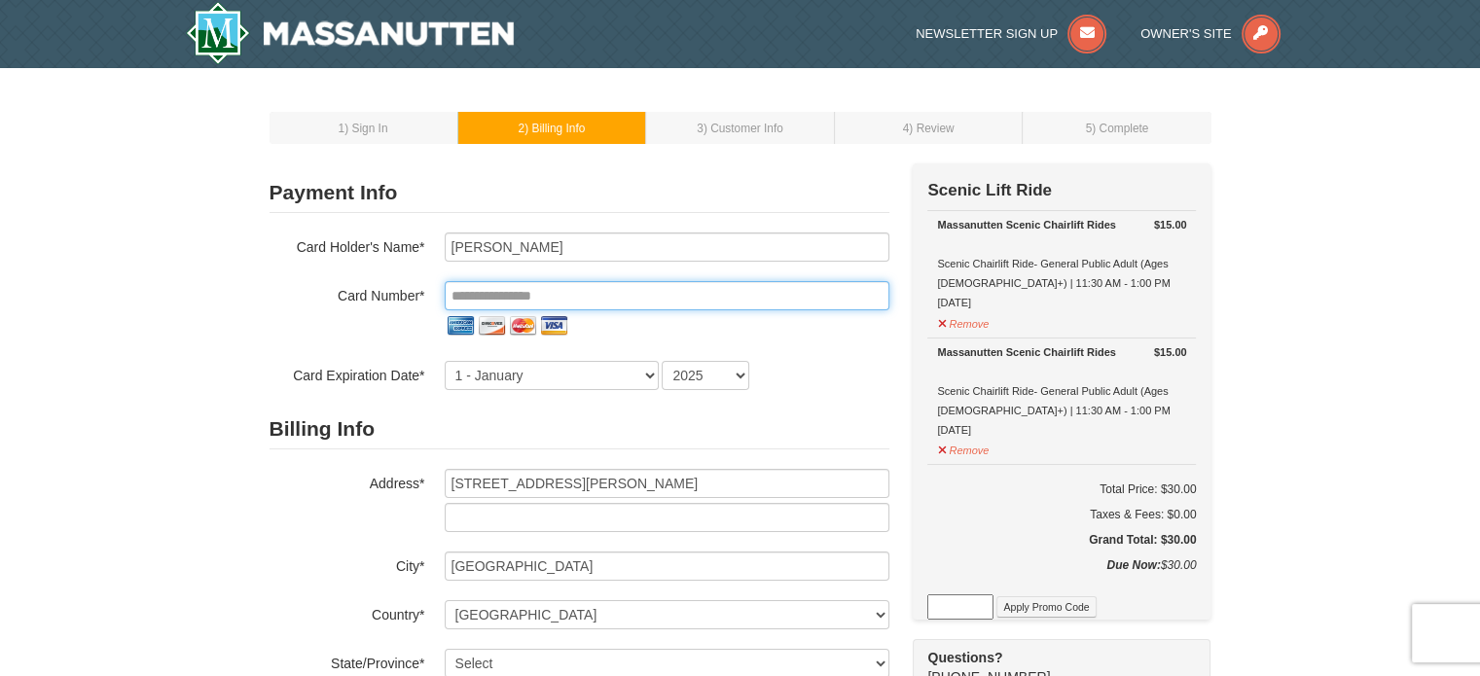
click at [741, 301] on input "tel" at bounding box center [667, 295] width 445 height 29
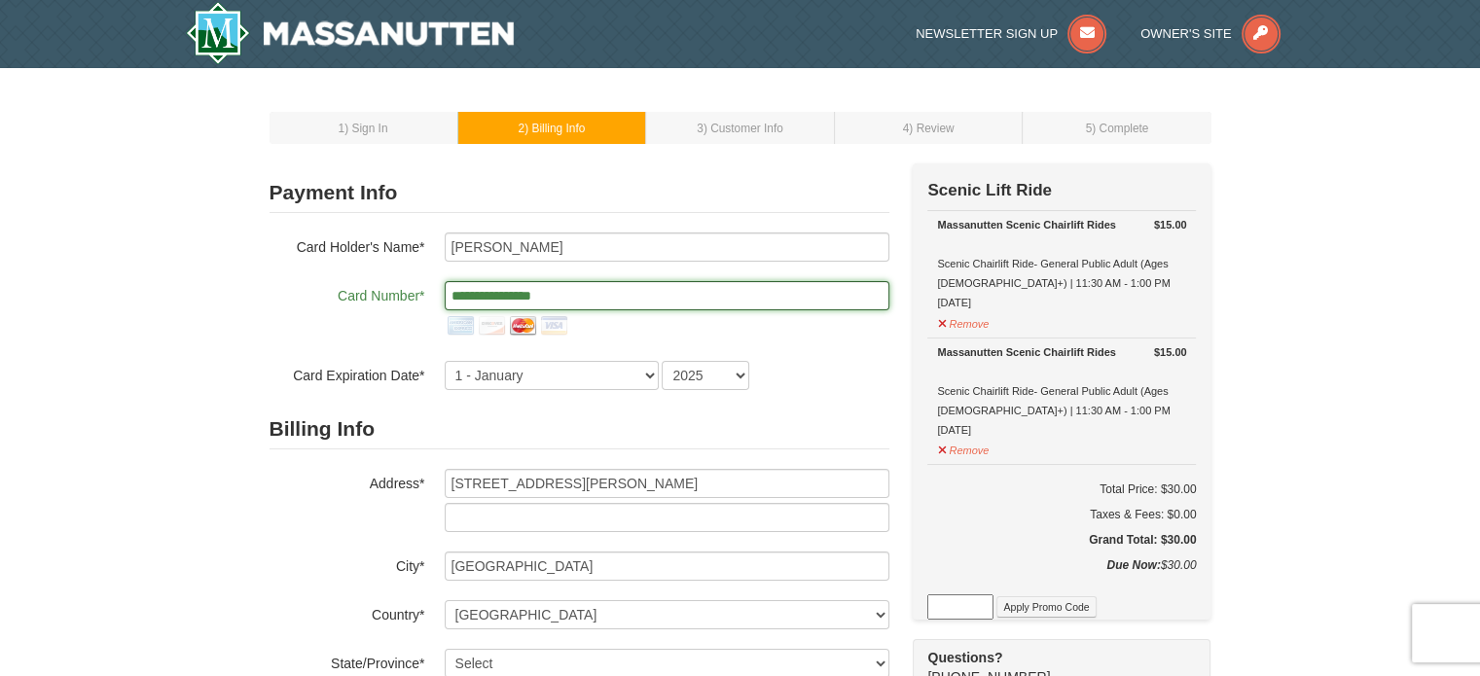
type input "**********"
click at [641, 371] on select "1 - January 2 - February 3 - March 4 - April 5 - May 6 - June 7 - July 8 - Augu…" at bounding box center [552, 375] width 214 height 29
select select "9"
click at [445, 361] on select "1 - January 2 - February 3 - March 4 - April 5 - May 6 - June 7 - July 8 - Augu…" at bounding box center [552, 375] width 214 height 29
click at [704, 365] on select "2025 2026 2027 2028 2029 2030 2031 2032 2033 2034" at bounding box center [706, 375] width 88 height 29
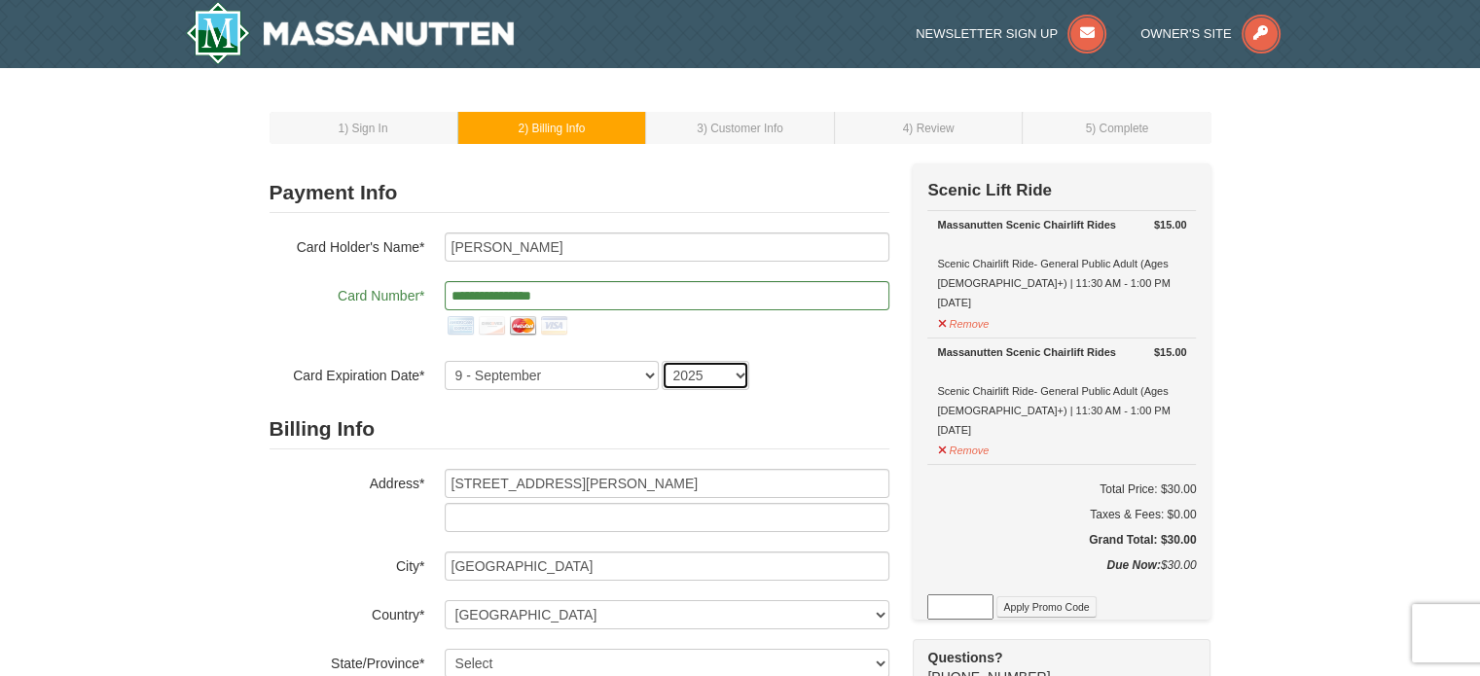
select select "2028"
click at [662, 361] on select "2025 2026 2027 2028 2029 2030 2031 2032 2033 2034" at bounding box center [706, 375] width 88 height 29
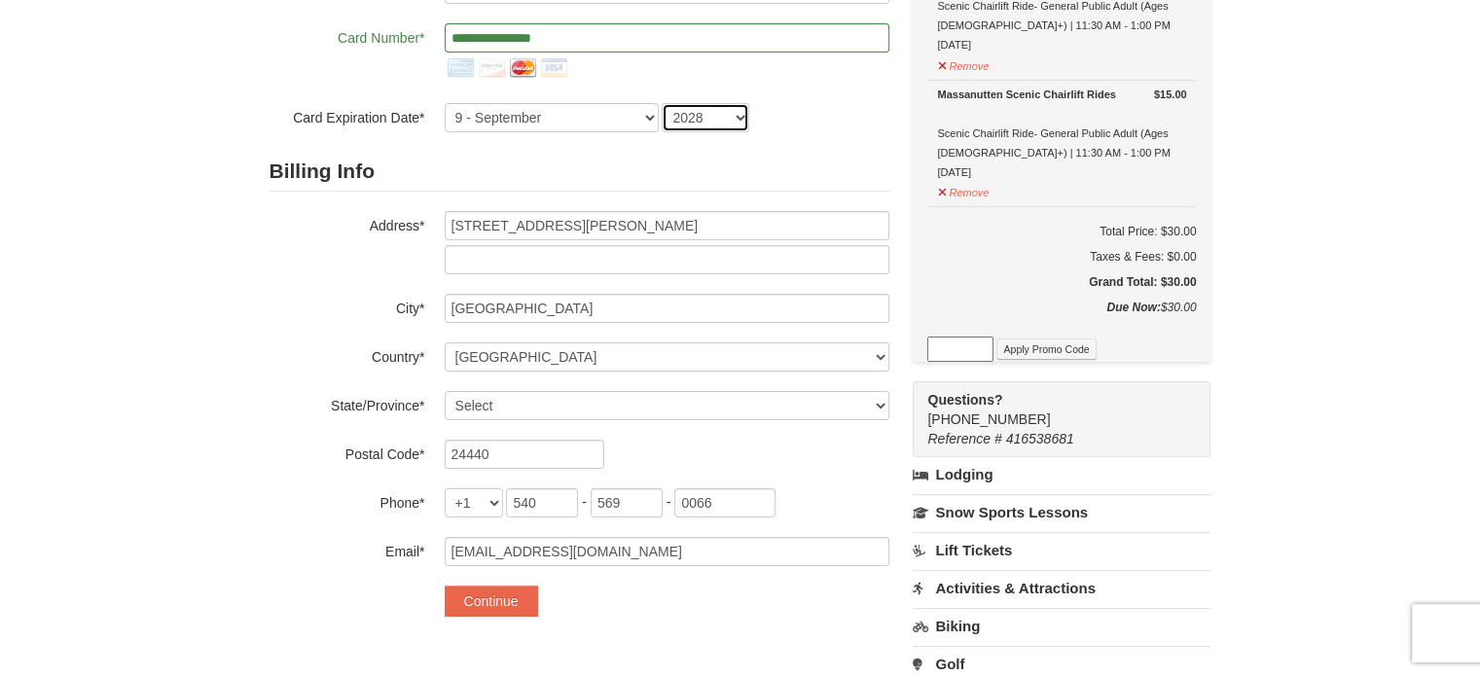
scroll to position [292, 0]
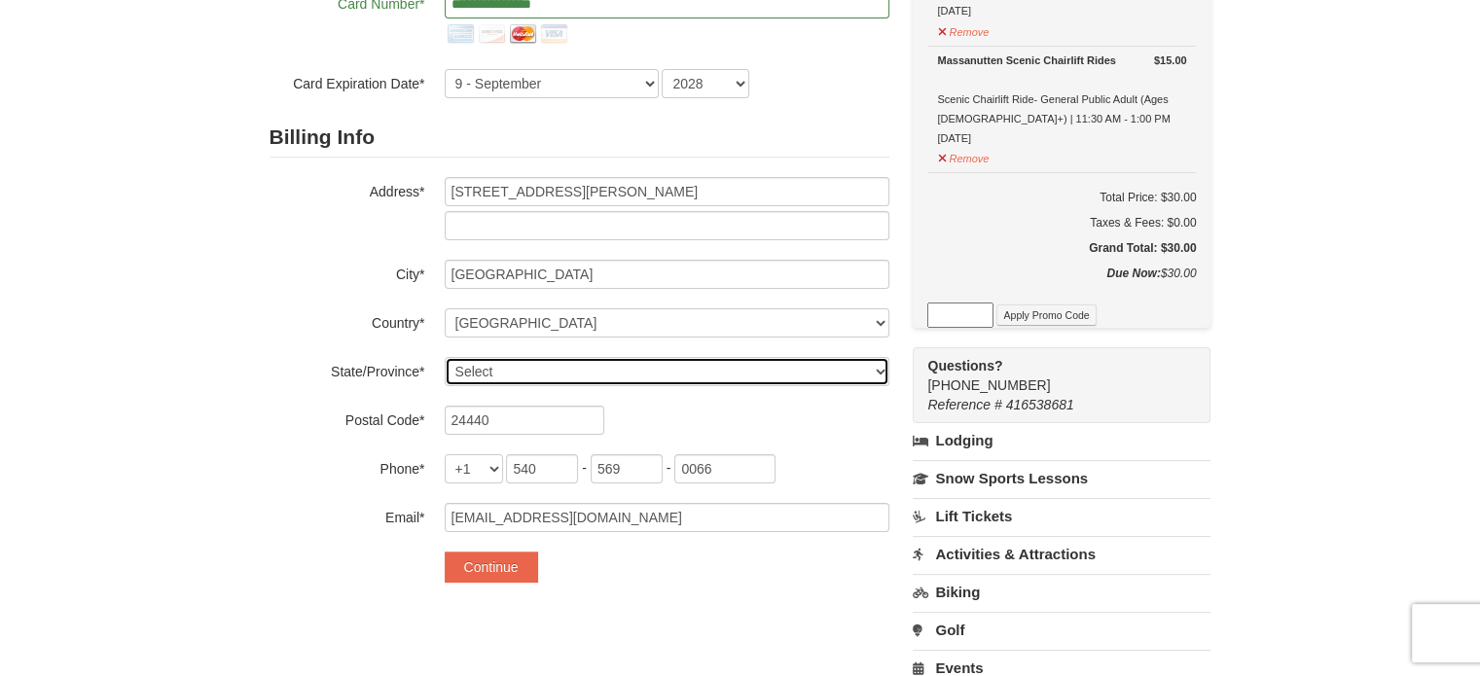
click at [557, 372] on select "Select Alabama Alaska American Samoa Arizona Arkansas California Colorado Conne…" at bounding box center [667, 371] width 445 height 29
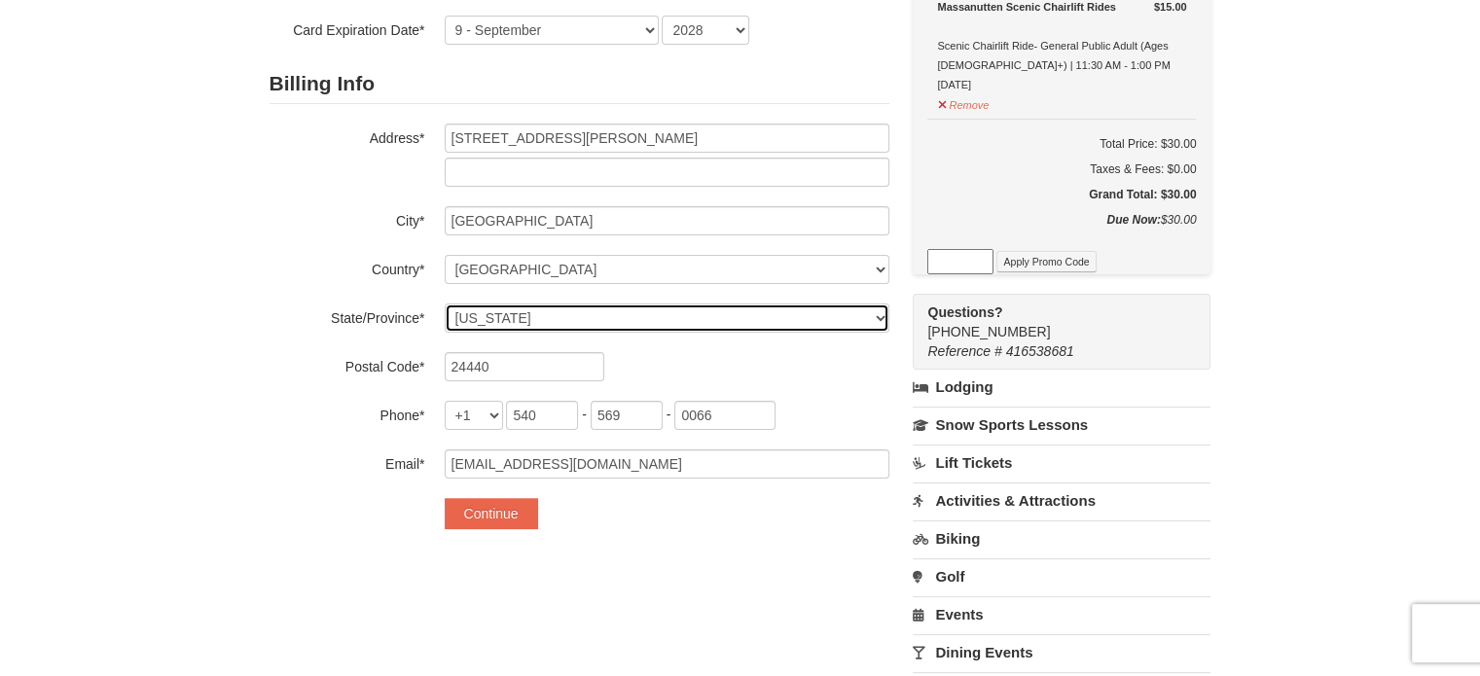
scroll to position [389, 0]
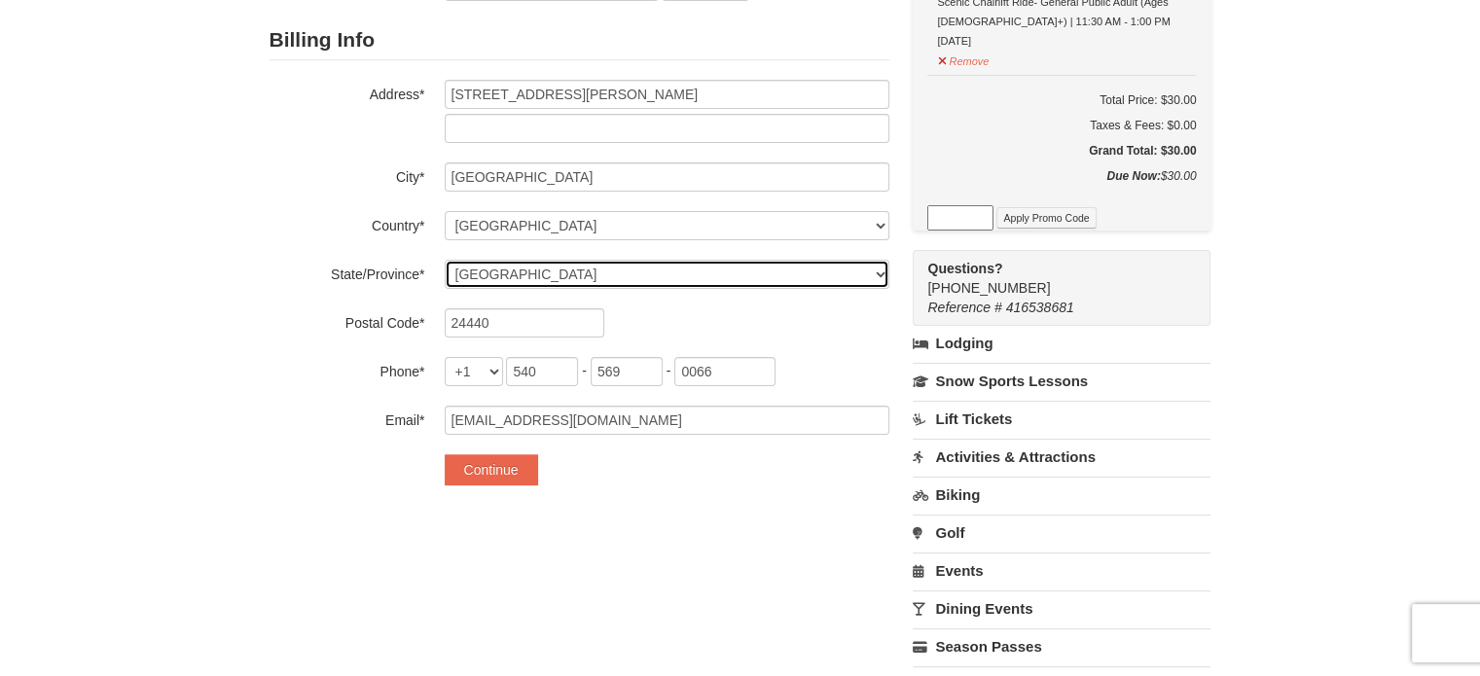
select select "VA"
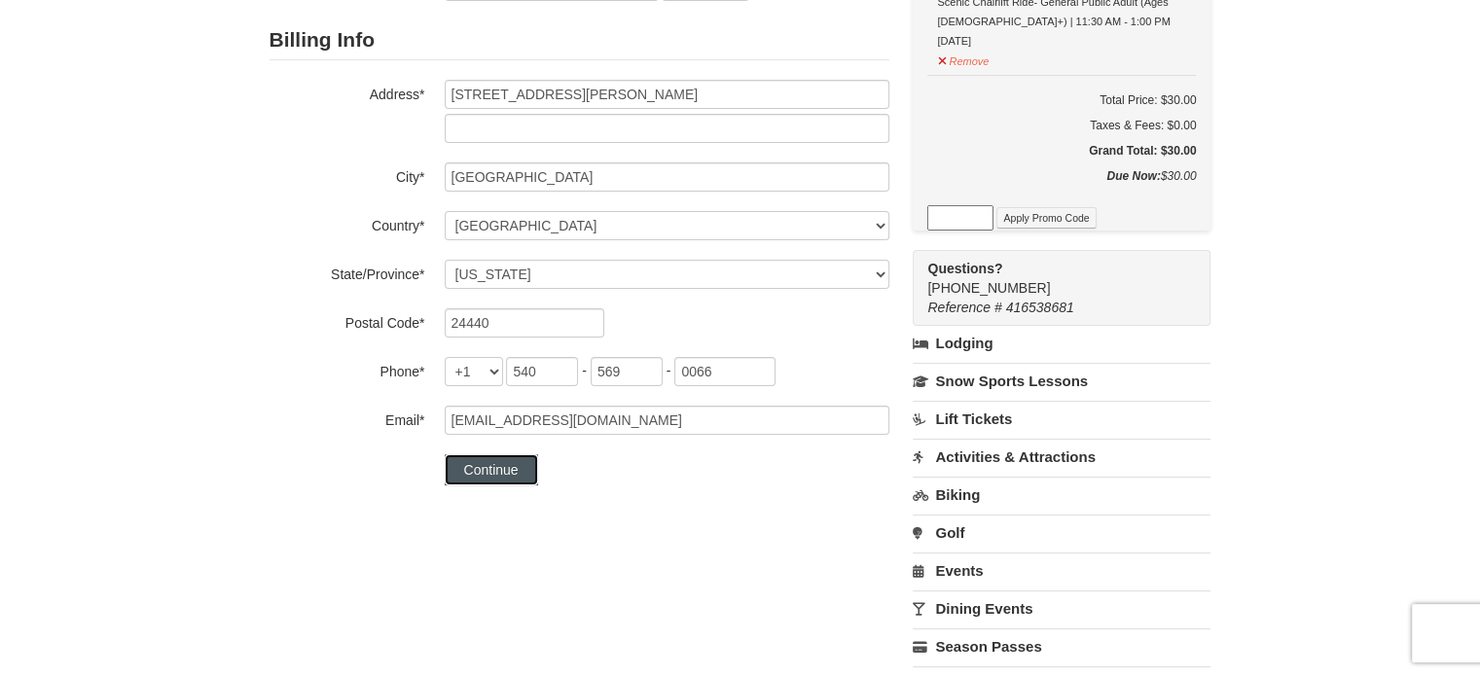
click at [497, 474] on button "Continue" at bounding box center [491, 469] width 93 height 31
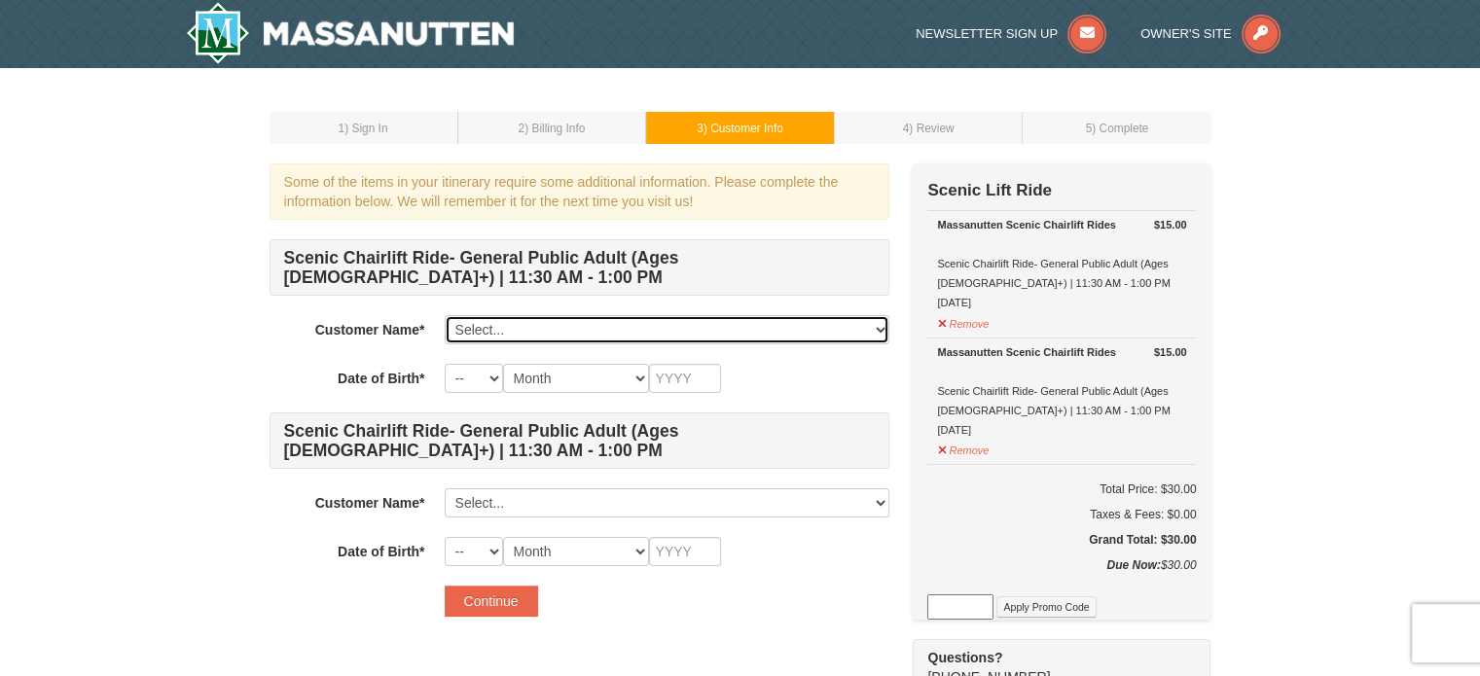
click at [858, 324] on select "Select... Beverly Atkins Add New..." at bounding box center [667, 329] width 445 height 29
select select "15553717"
click at [445, 315] on select "Select... Beverly Atkins Add New..." at bounding box center [667, 329] width 445 height 29
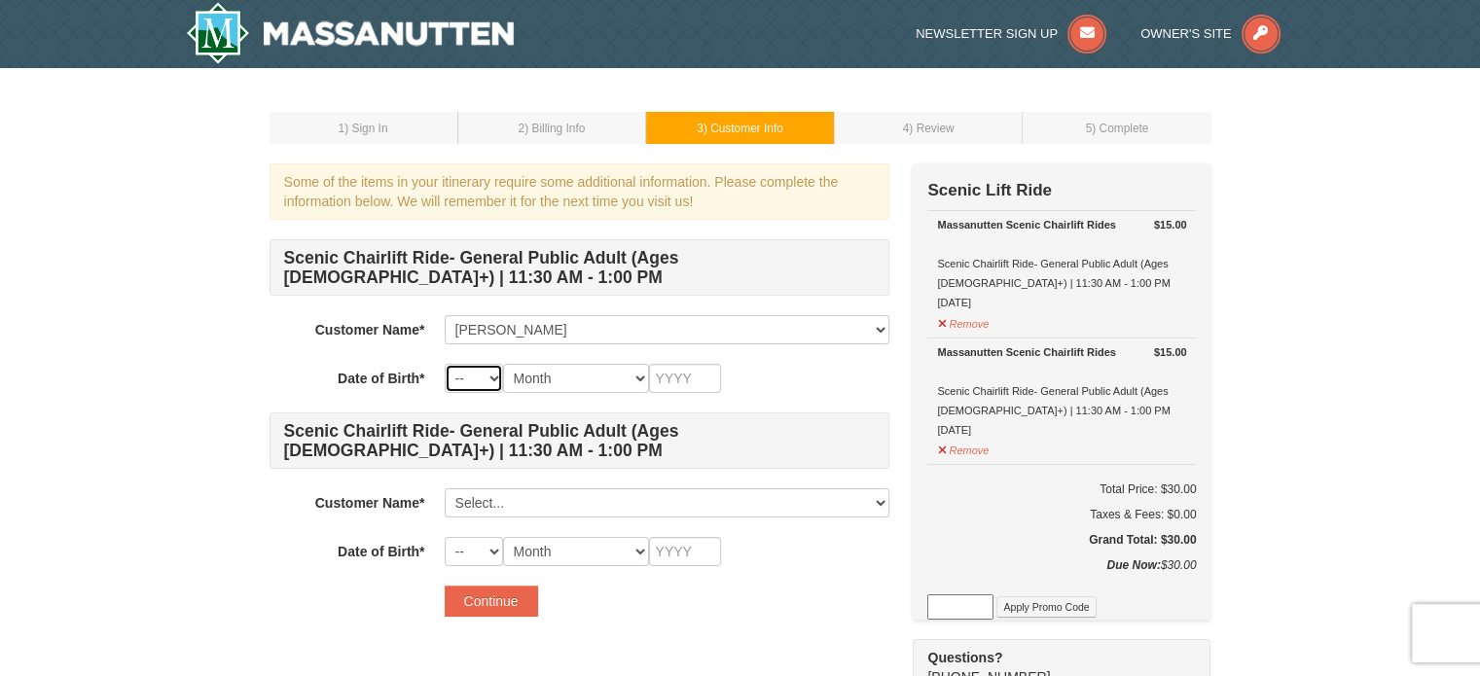
click at [491, 373] on select "-- 01 02 03 04 05 06 07 08 09 10 11 12 13 14 15 16 17 18 19 20 21 22 23 24 25 2…" at bounding box center [474, 378] width 58 height 29
click at [445, 364] on select "-- 01 02 03 04 05 06 07 08 09 10 11 12 13 14 15 16 17 18 19 20 21 22 23 24 25 2…" at bounding box center [474, 378] width 58 height 29
click at [611, 379] on select "Month January February March April May June July August September October Novem…" at bounding box center [576, 378] width 146 height 29
click at [486, 375] on select "-- 01 02 03 04 05 06 07 08 09 10 11 12 13 14 15 16 17 18 19 20 21 22 23 24 25 2…" at bounding box center [474, 378] width 58 height 29
click at [445, 364] on select "-- 01 02 03 04 05 06 07 08 09 10 11 12 13 14 15 16 17 18 19 20 21 22 23 24 25 2…" at bounding box center [474, 378] width 58 height 29
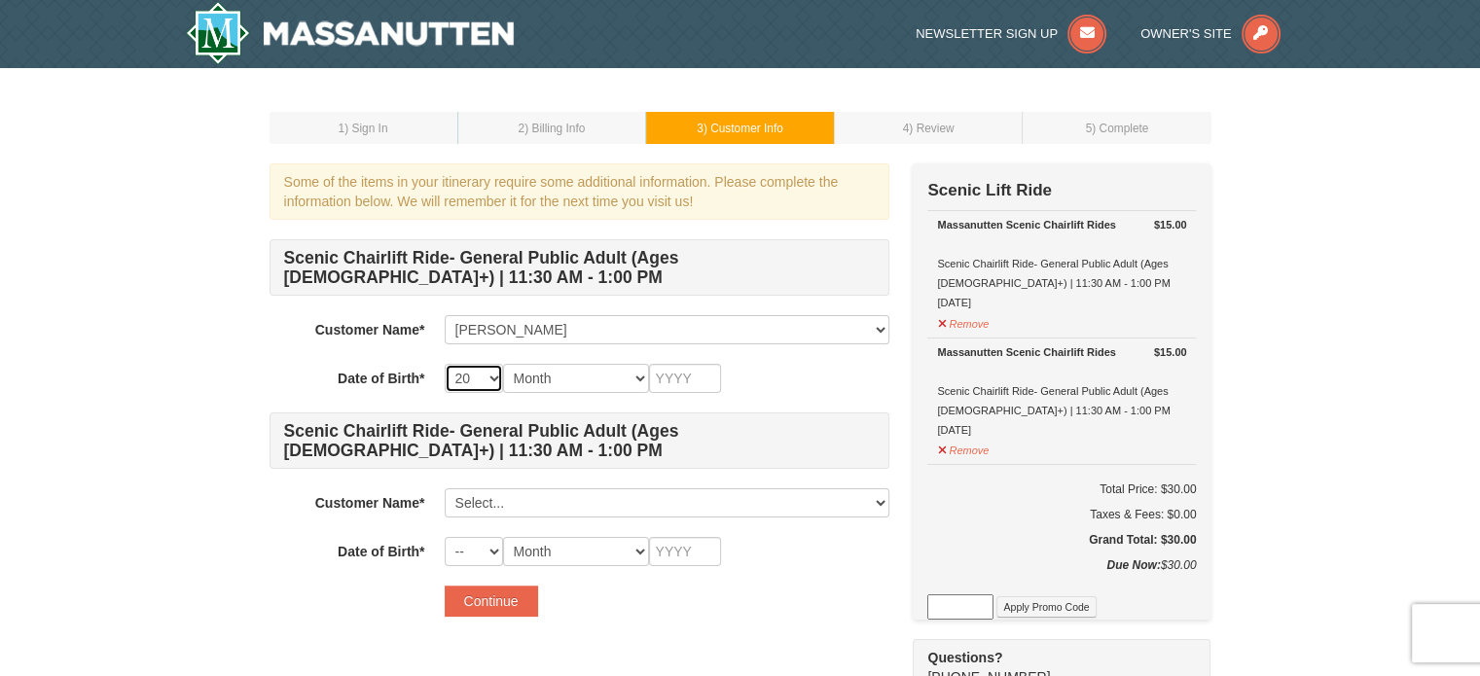
select select "19"
select select "05"
type input "1977"
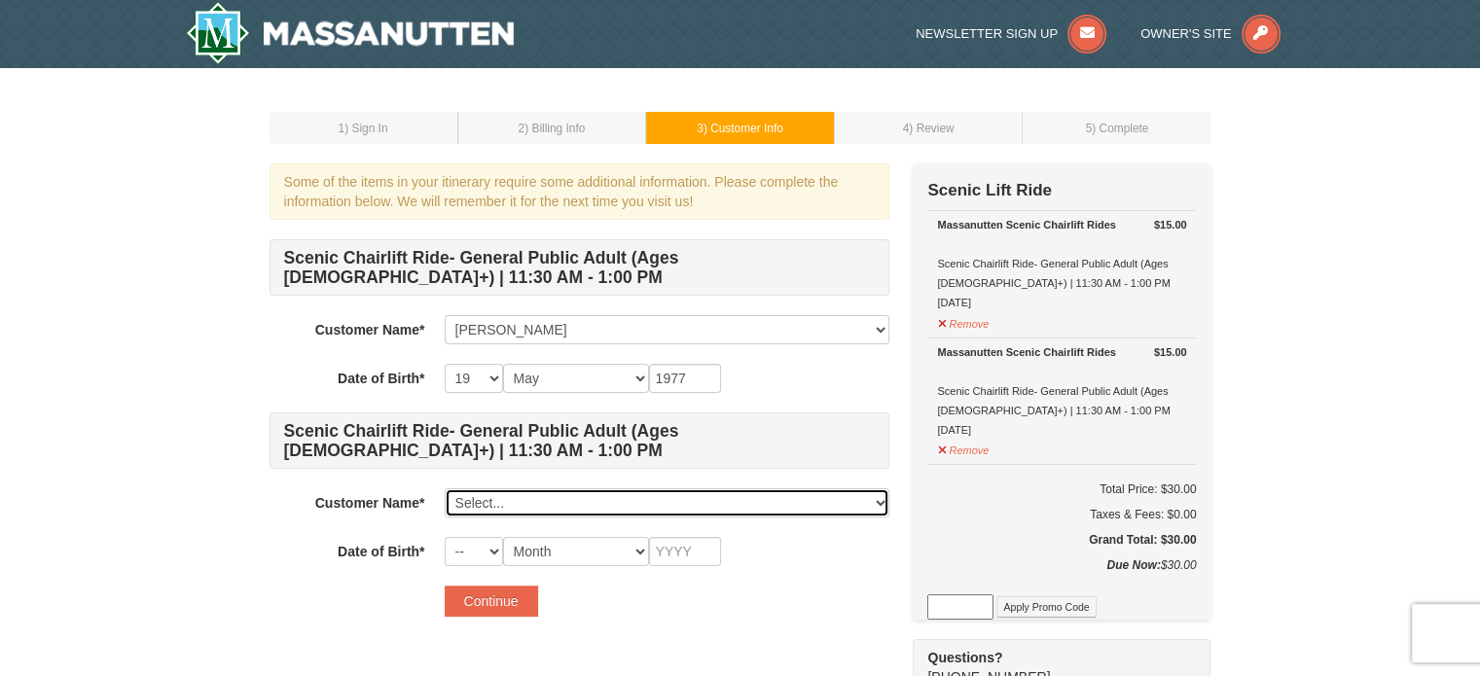
click at [565, 497] on select "Select... Beverly Atkins Add New..." at bounding box center [667, 503] width 445 height 29
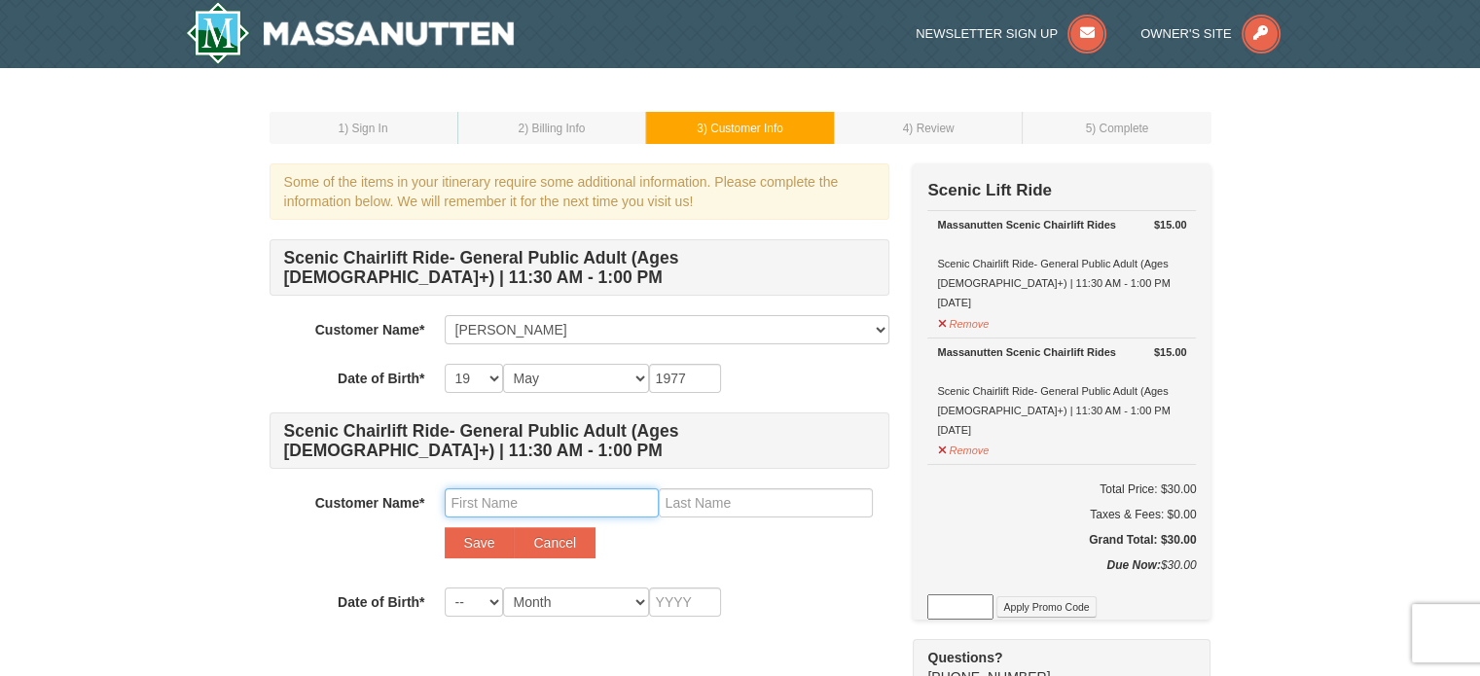
click at [459, 503] on input "text" at bounding box center [552, 503] width 214 height 29
type input "Gracie"
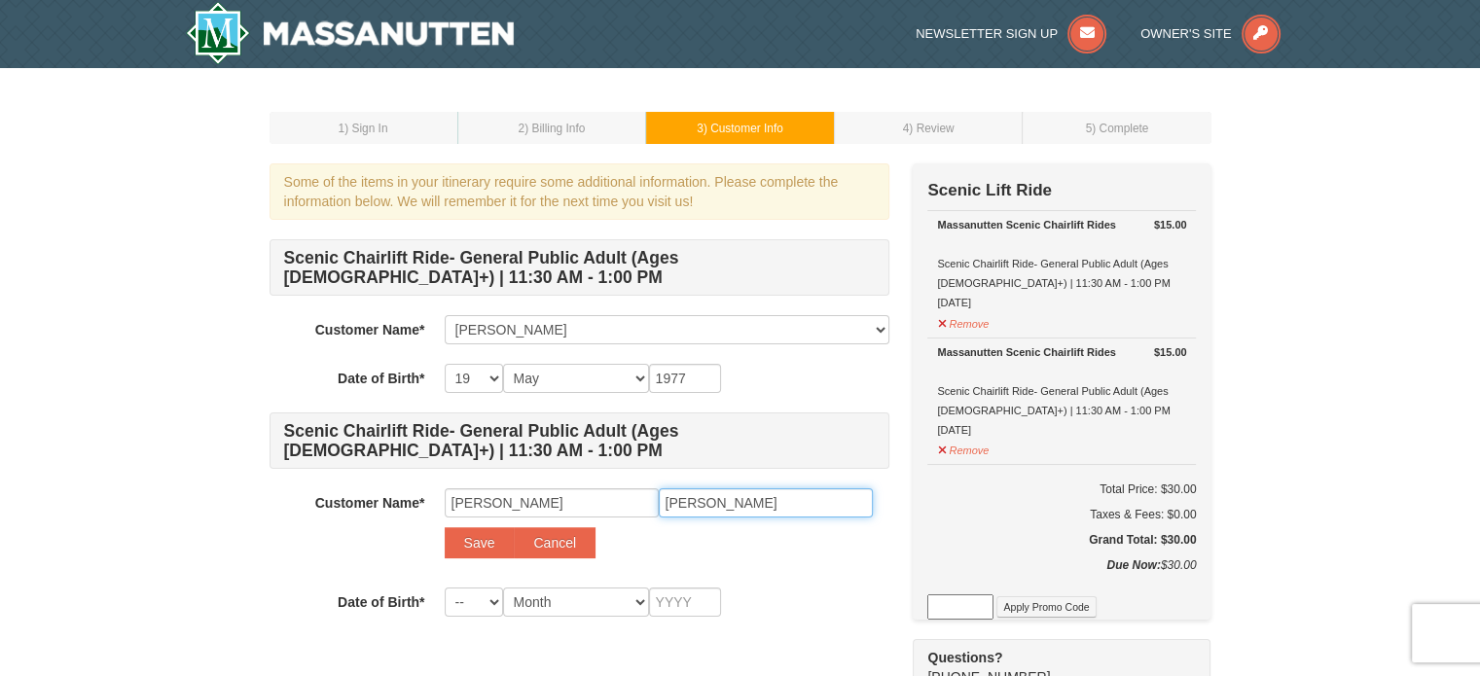
type input "Atkins"
select select "28"
select select "07"
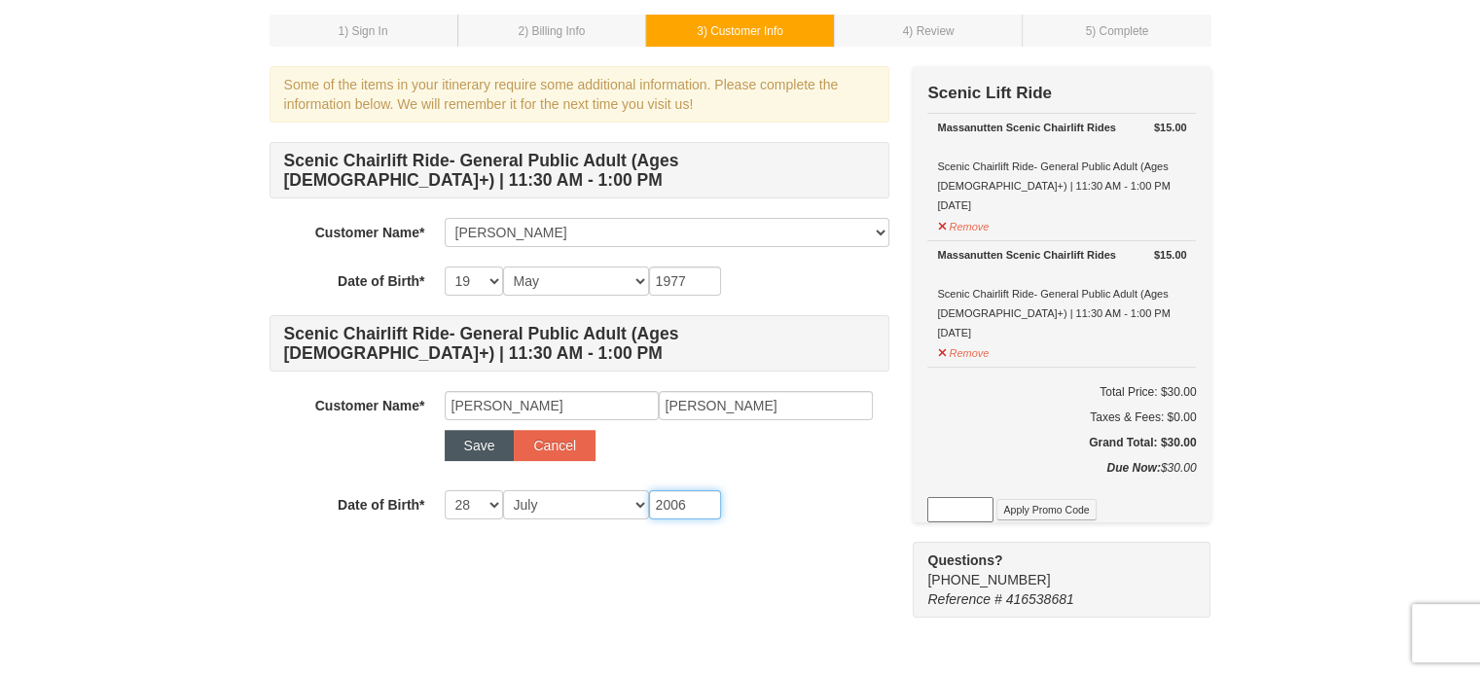
type input "2006"
click at [481, 447] on button "Save" at bounding box center [480, 445] width 70 height 31
select select
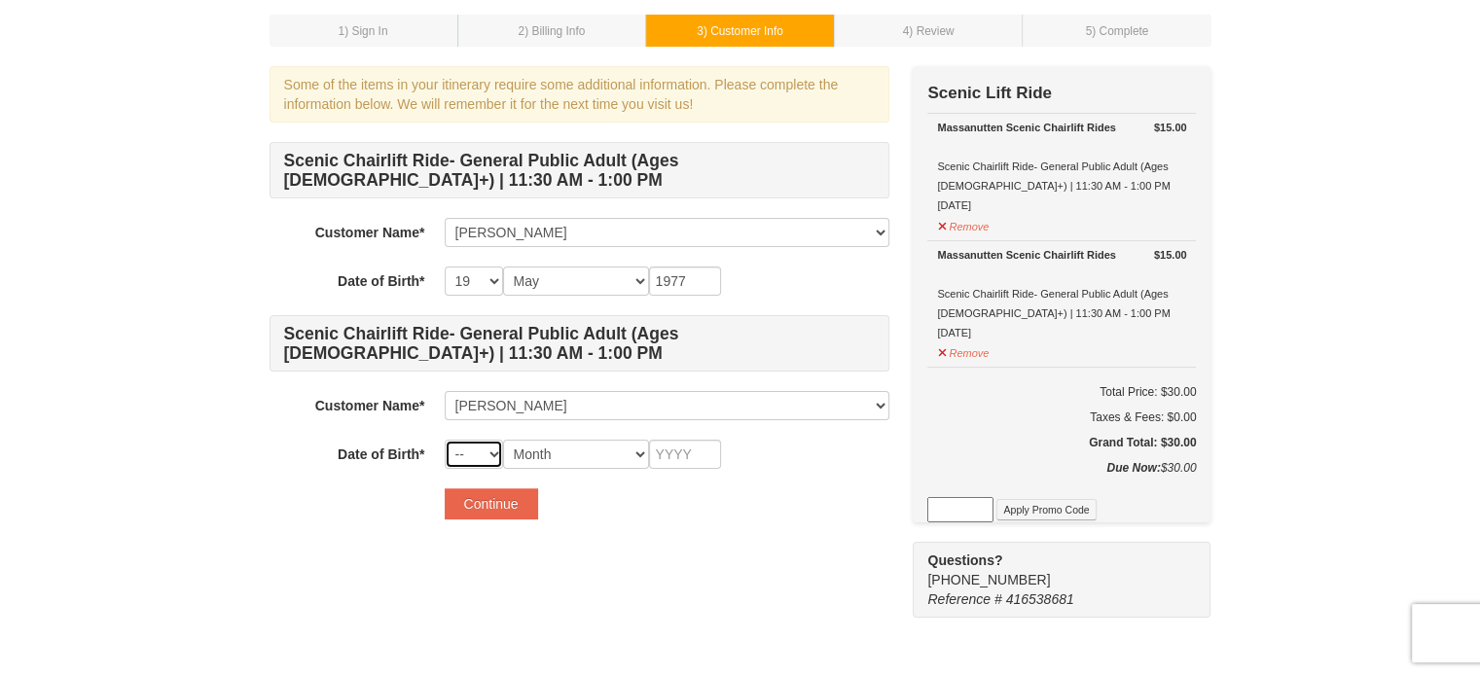
click at [490, 453] on select "-- 01 02 03 04 05 06 07 08 09 10 11 12 13 14 15 16 17 18 19 20 21 22 23 24 25 2…" at bounding box center [474, 454] width 58 height 29
select select "28"
click at [445, 440] on select "-- 01 02 03 04 05 06 07 08 09 10 11 12 13 14 15 16 17 18 19 20 21 22 23 24 25 2…" at bounding box center [474, 454] width 58 height 29
click at [565, 460] on select "Month January February March April May June July August September October Novem…" at bounding box center [576, 454] width 146 height 29
select select "07"
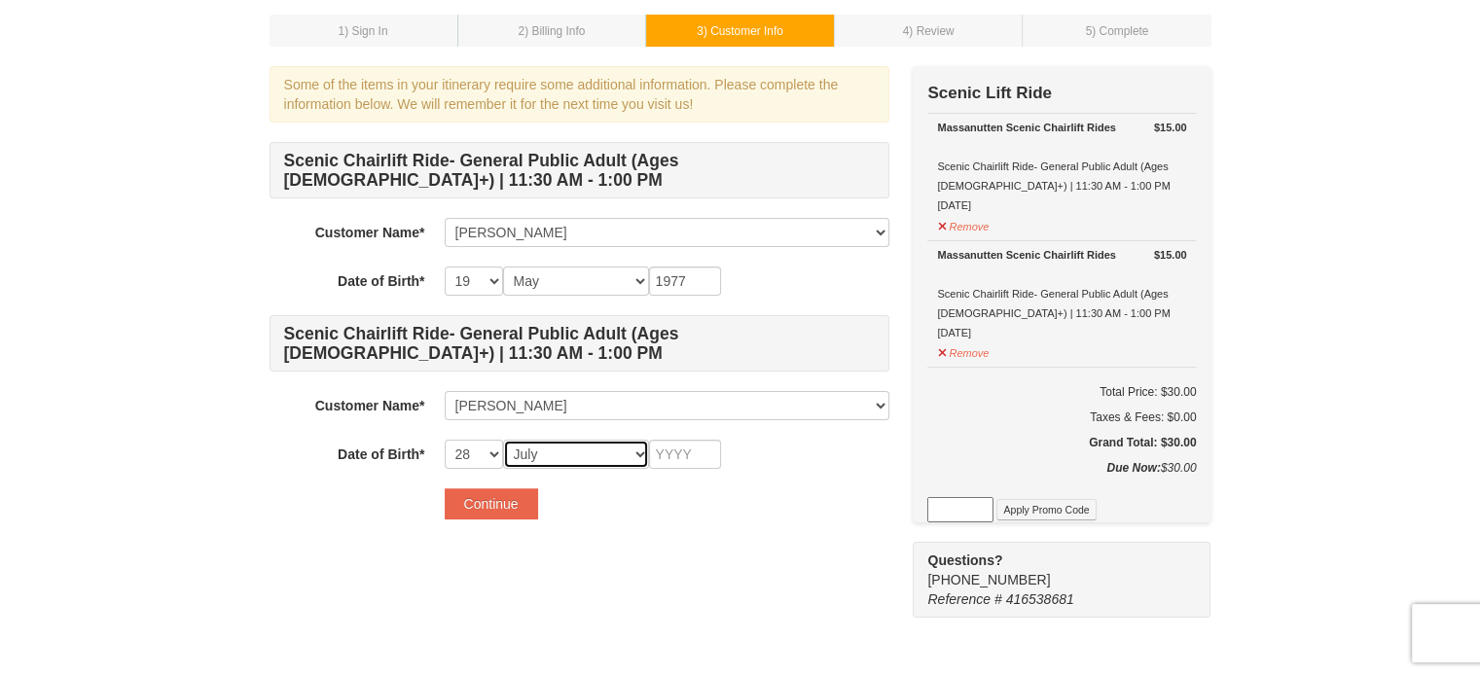
click at [503, 440] on select "Month January February March April May June July August September October Novem…" at bounding box center [576, 454] width 146 height 29
click at [678, 454] on input "text" at bounding box center [685, 454] width 72 height 29
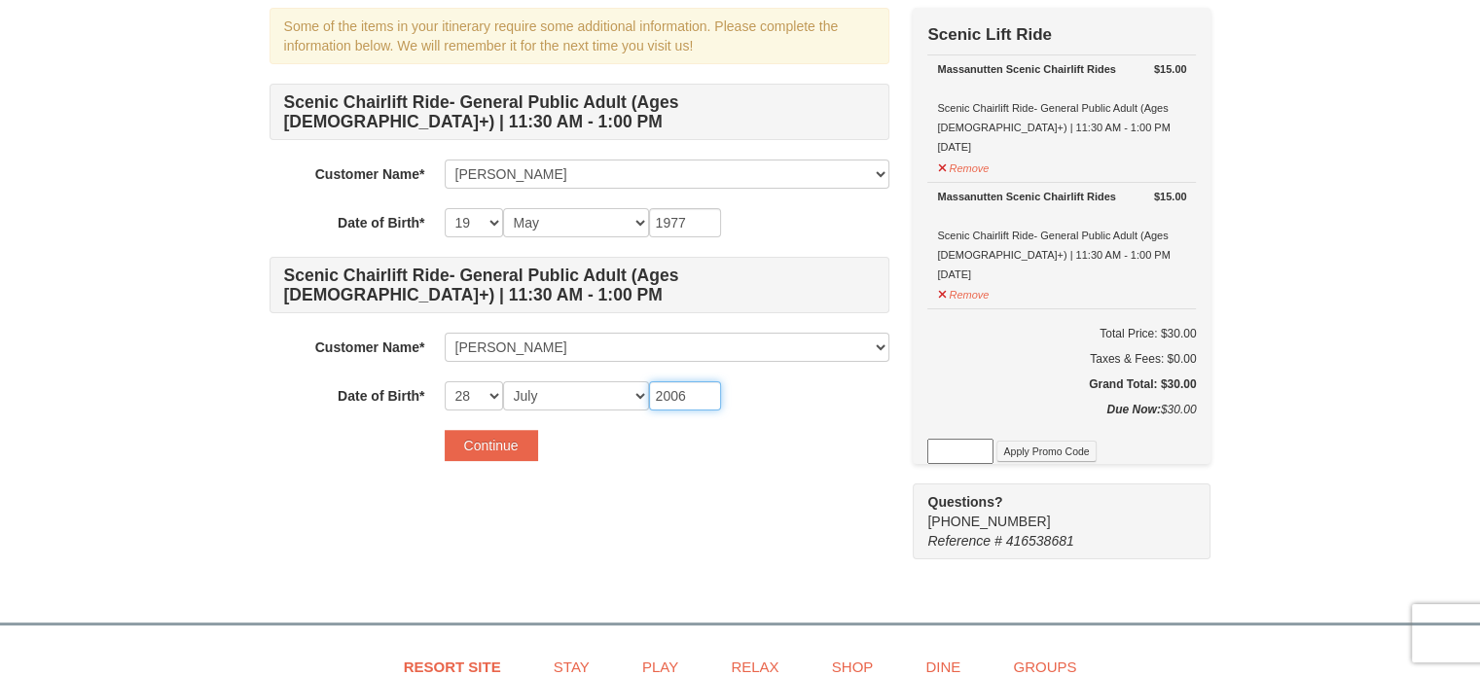
scroll to position [286, 0]
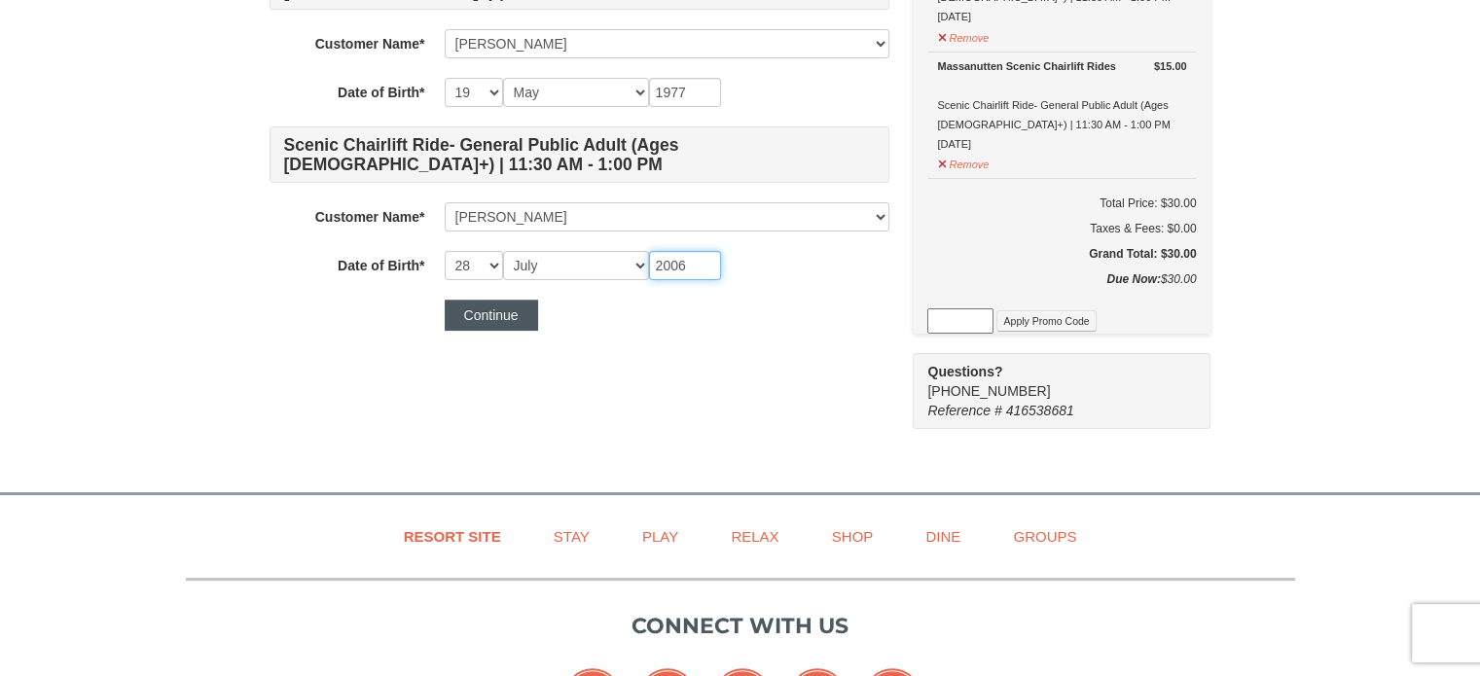
type input "2006"
click at [514, 320] on button "Continue" at bounding box center [491, 315] width 93 height 31
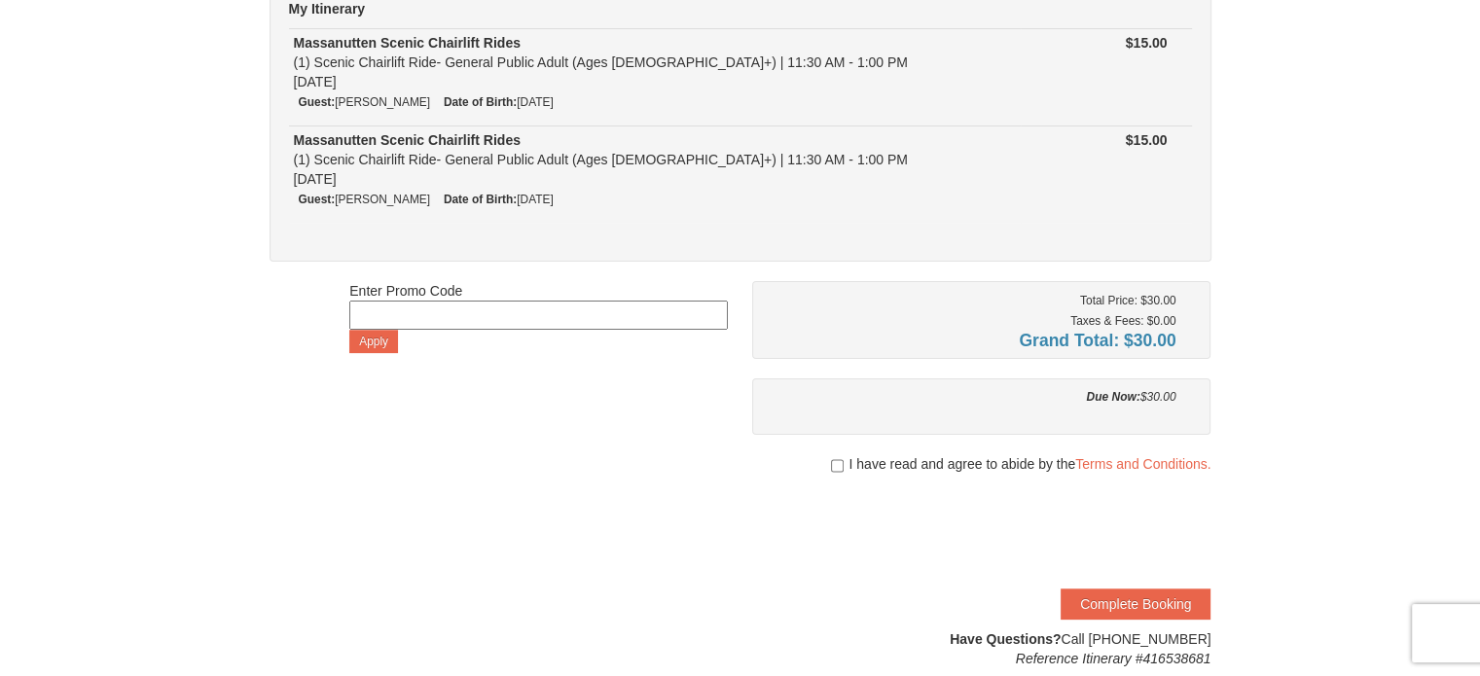
scroll to position [195, 0]
click at [836, 464] on input "checkbox" at bounding box center [837, 465] width 13 height 16
checkbox input "true"
click at [1155, 595] on button "Complete Booking" at bounding box center [1136, 603] width 150 height 31
